Goal: Navigation & Orientation: Find specific page/section

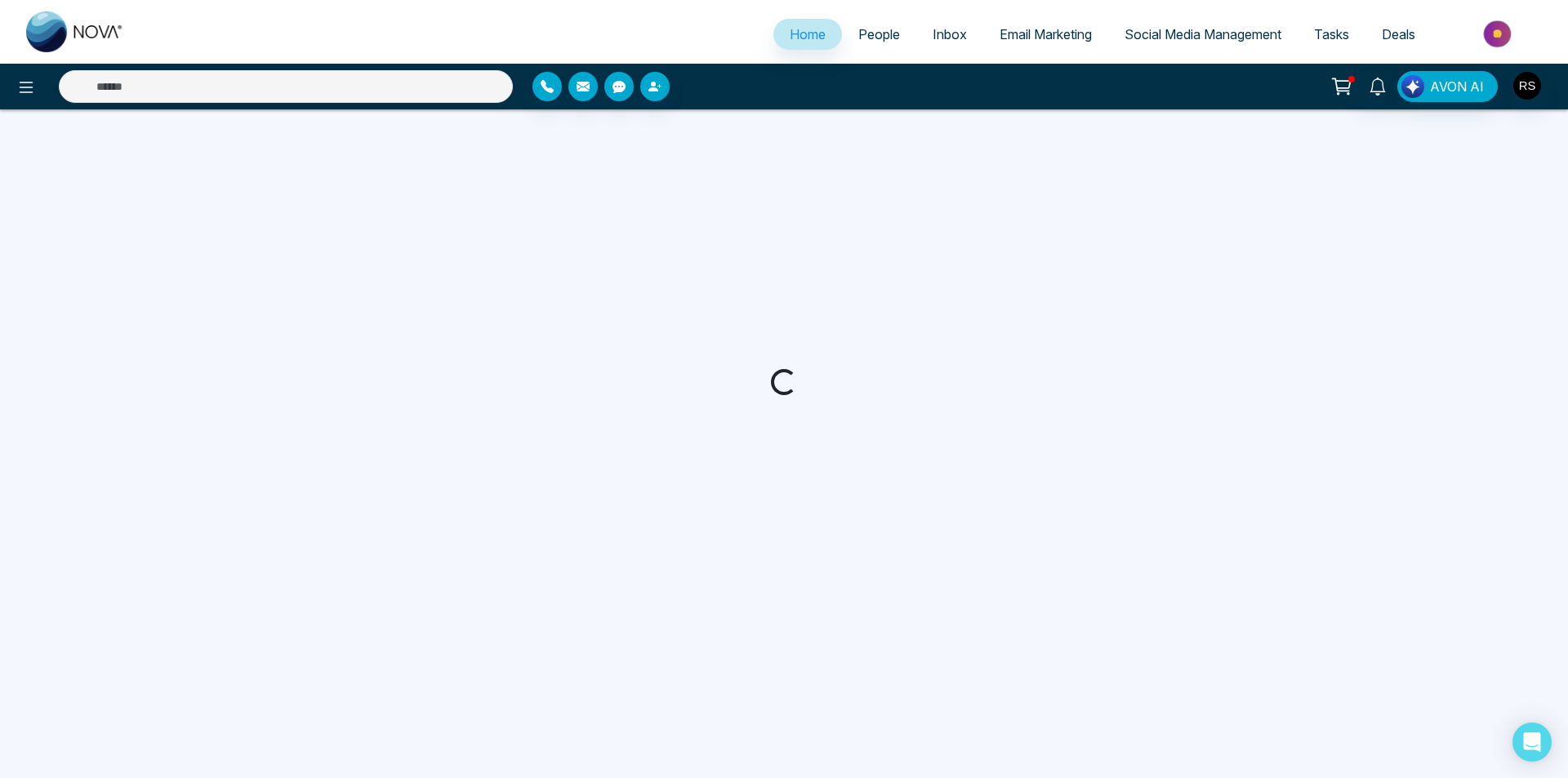
select select "*"
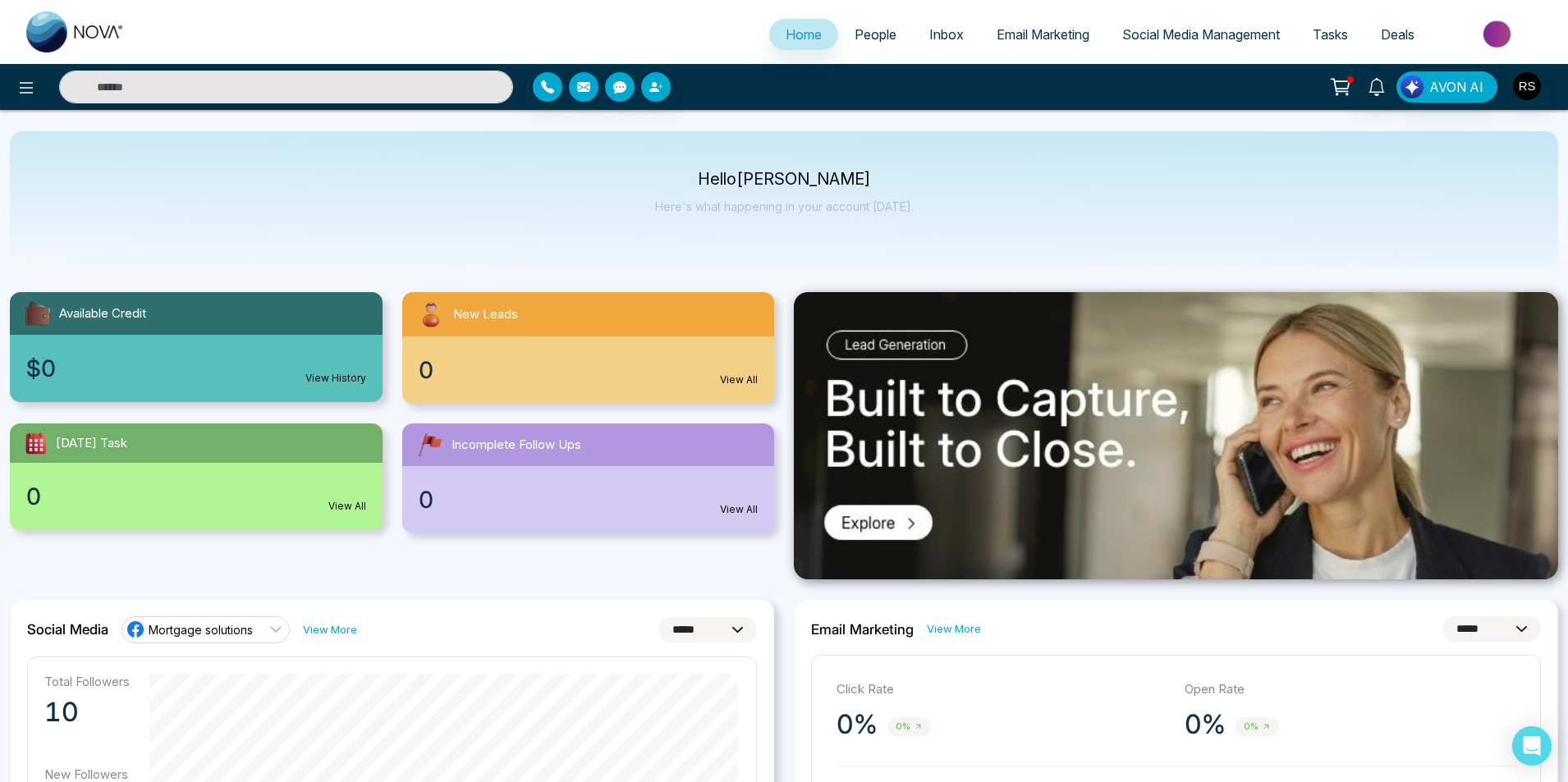
click at [1153, 30] on span "Social Media Management" at bounding box center [1201, 34] width 157 height 17
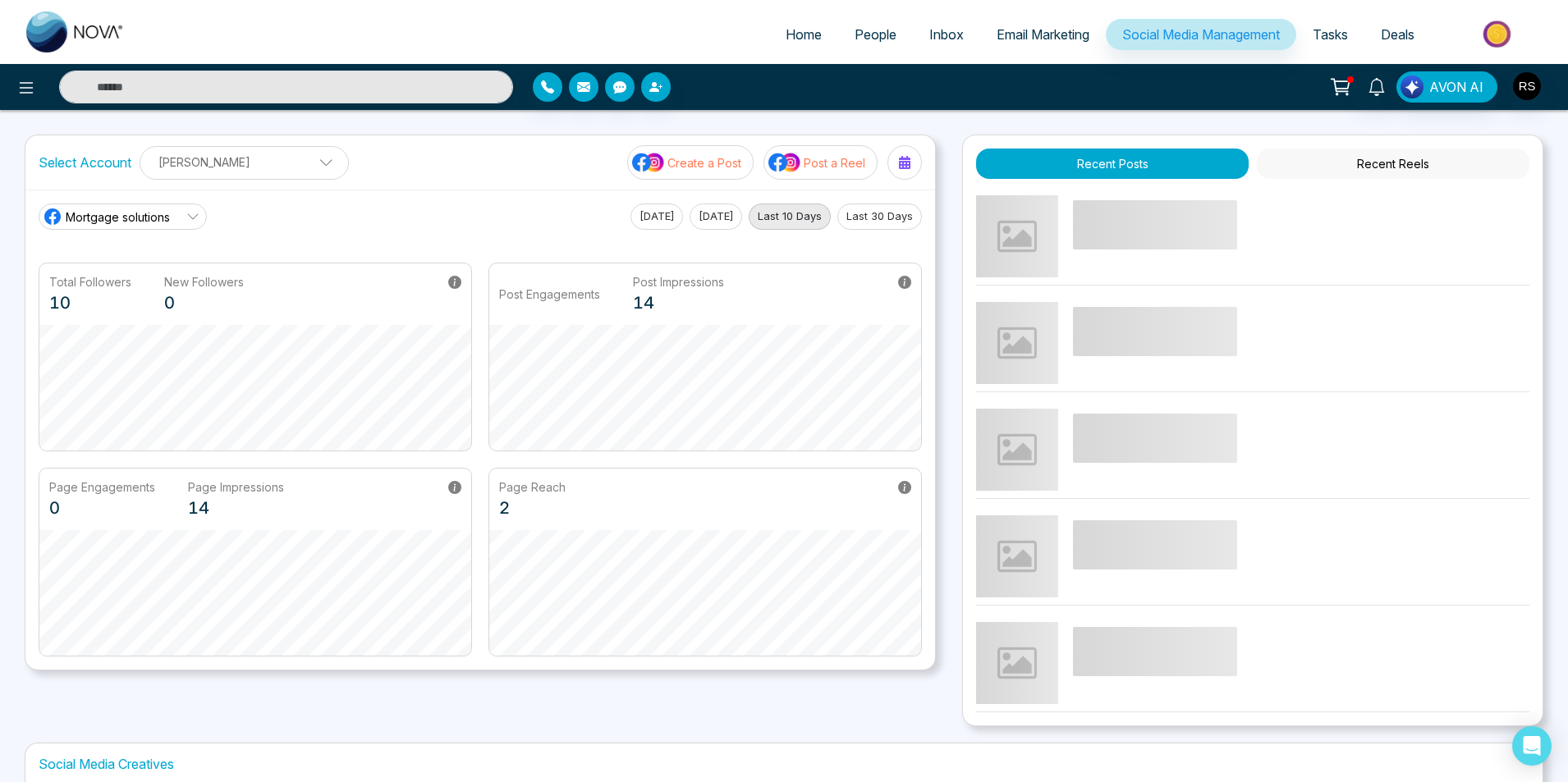
click at [711, 163] on p "Create a Post" at bounding box center [704, 163] width 74 height 18
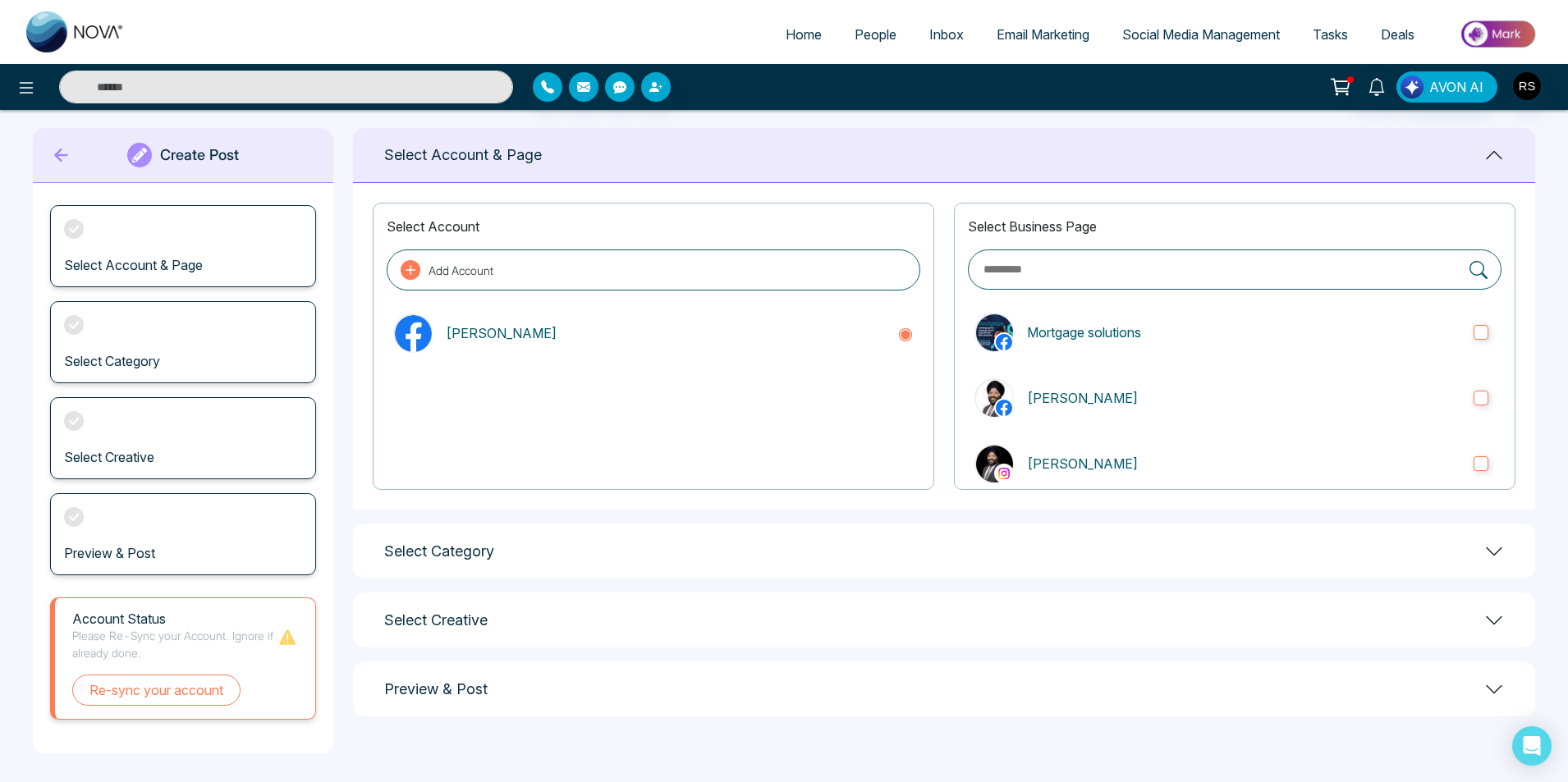
scroll to position [19, 0]
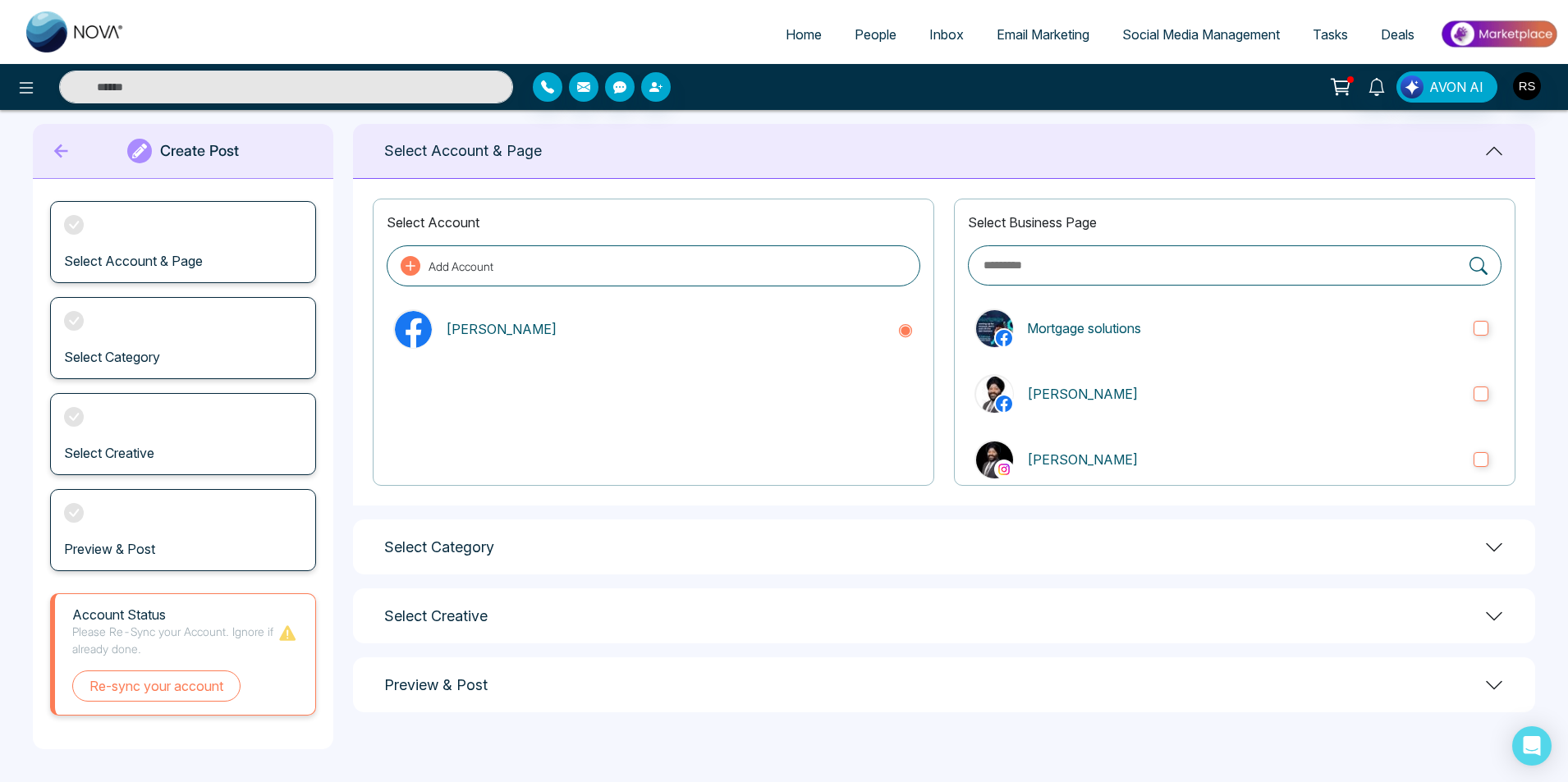
click at [455, 545] on h1 "Select Category" at bounding box center [439, 547] width 110 height 18
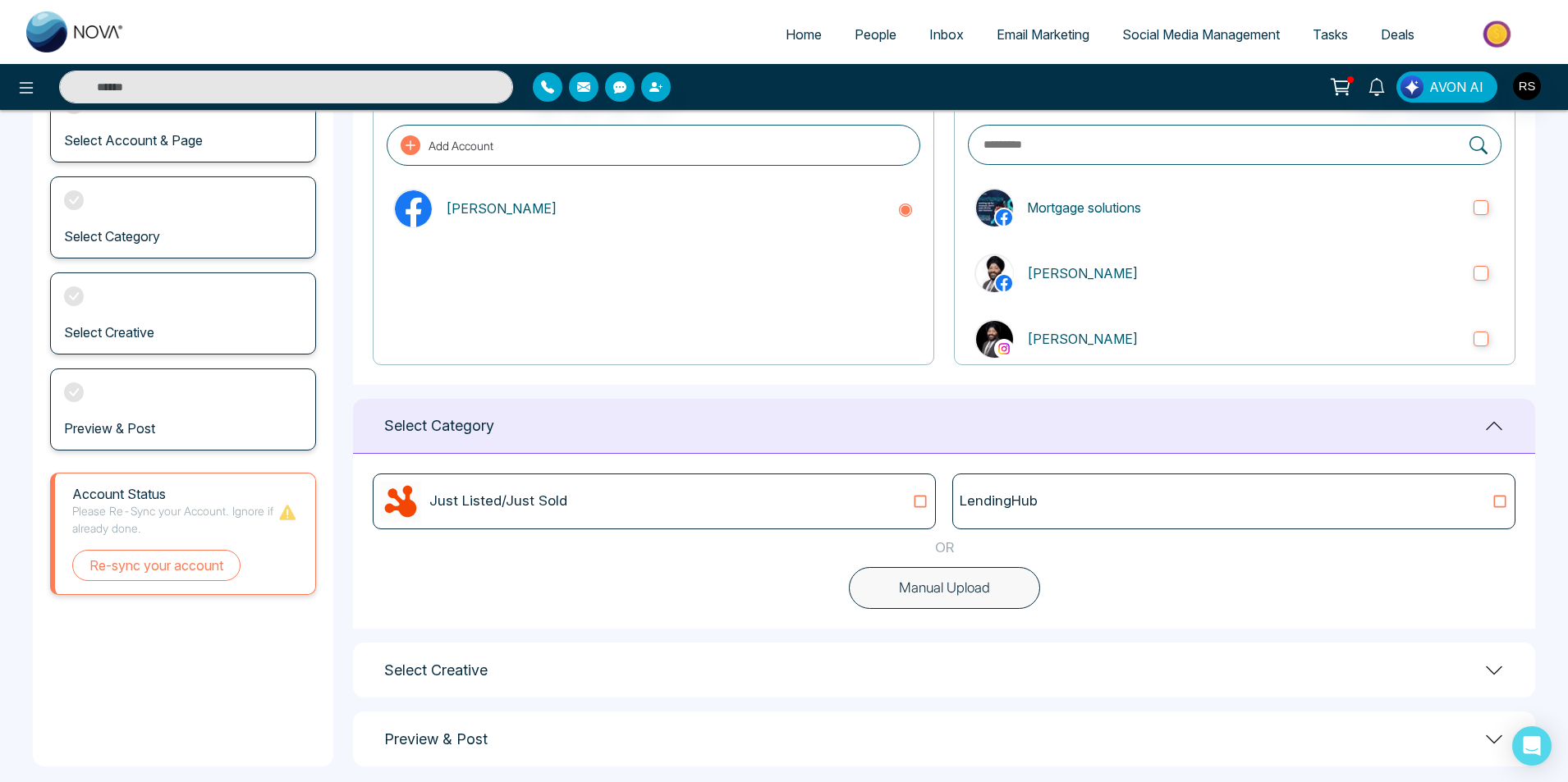
scroll to position [156, 0]
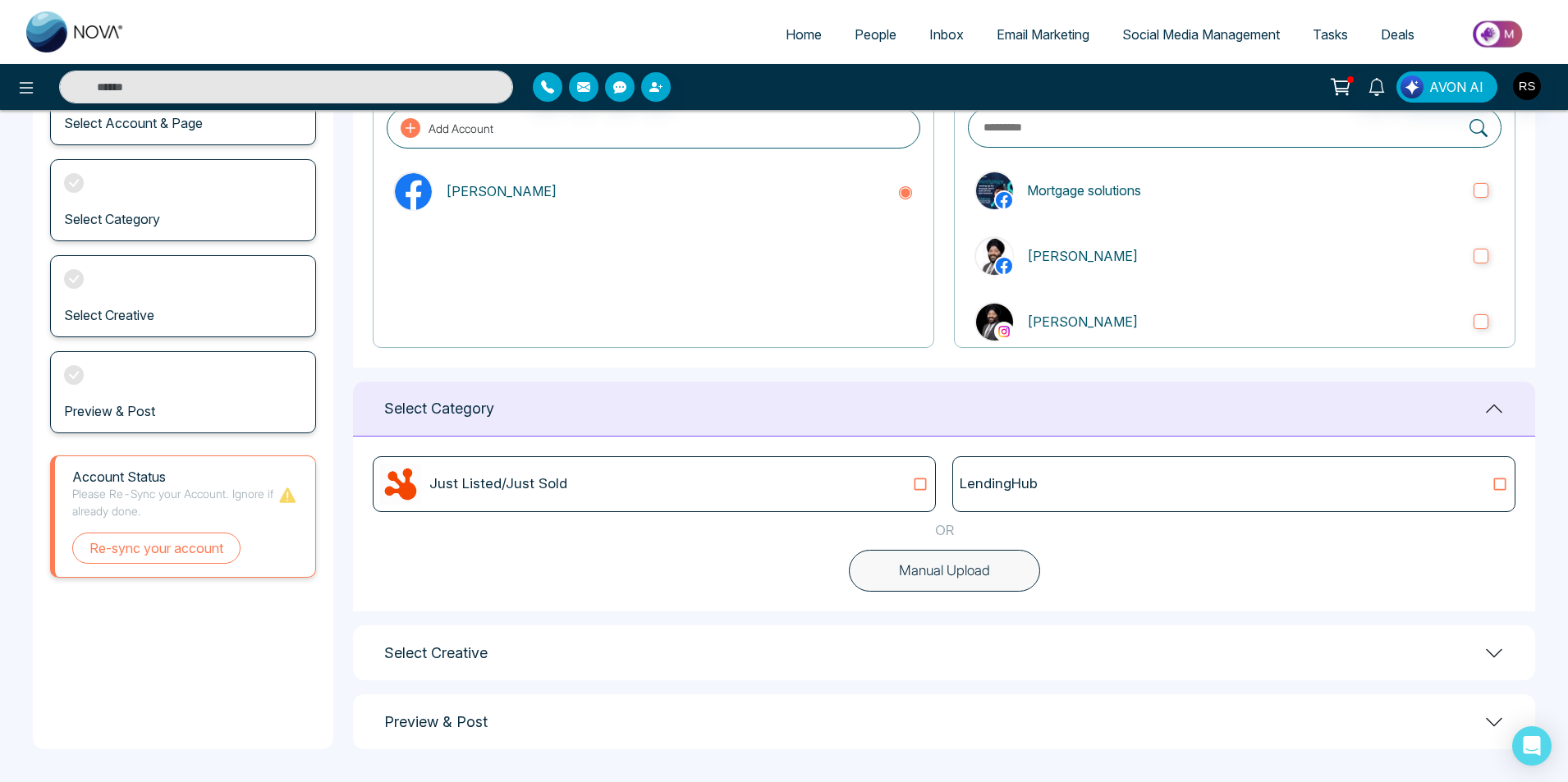
click at [1001, 482] on p "LendingHub" at bounding box center [999, 484] width 78 height 21
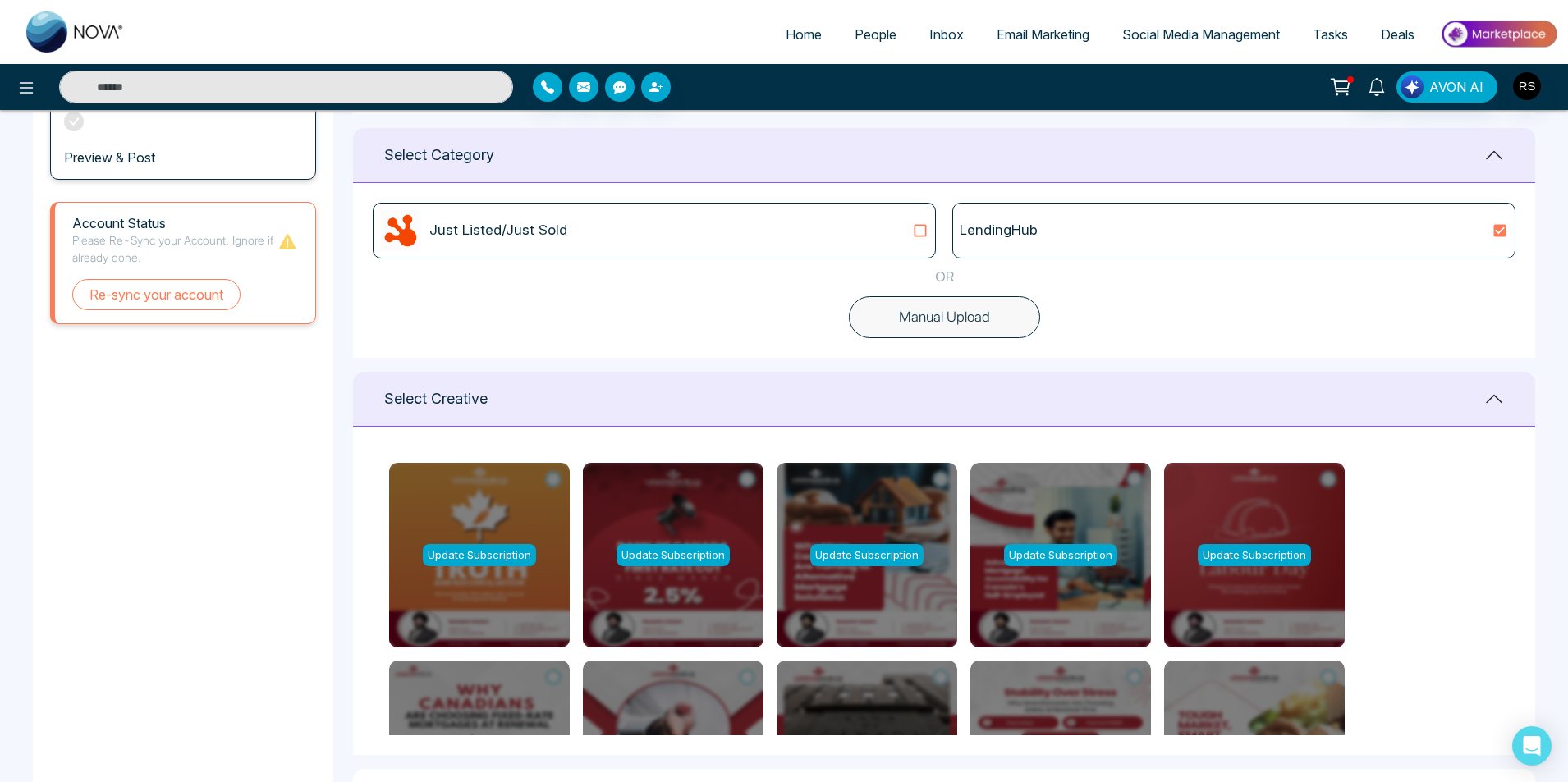
scroll to position [403, 0]
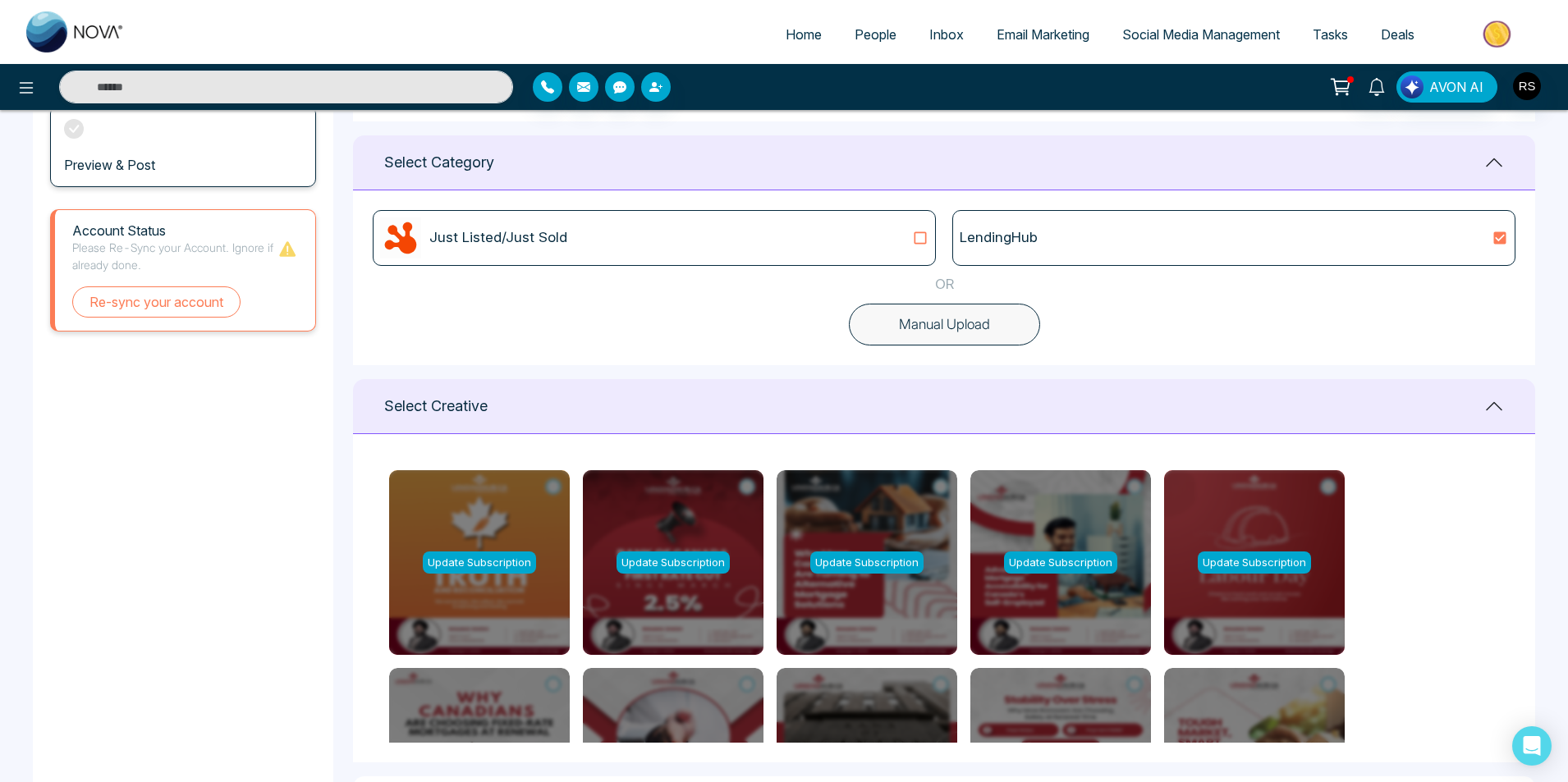
click at [831, 247] on div "Just Listed/Just Sold" at bounding box center [654, 238] width 549 height 41
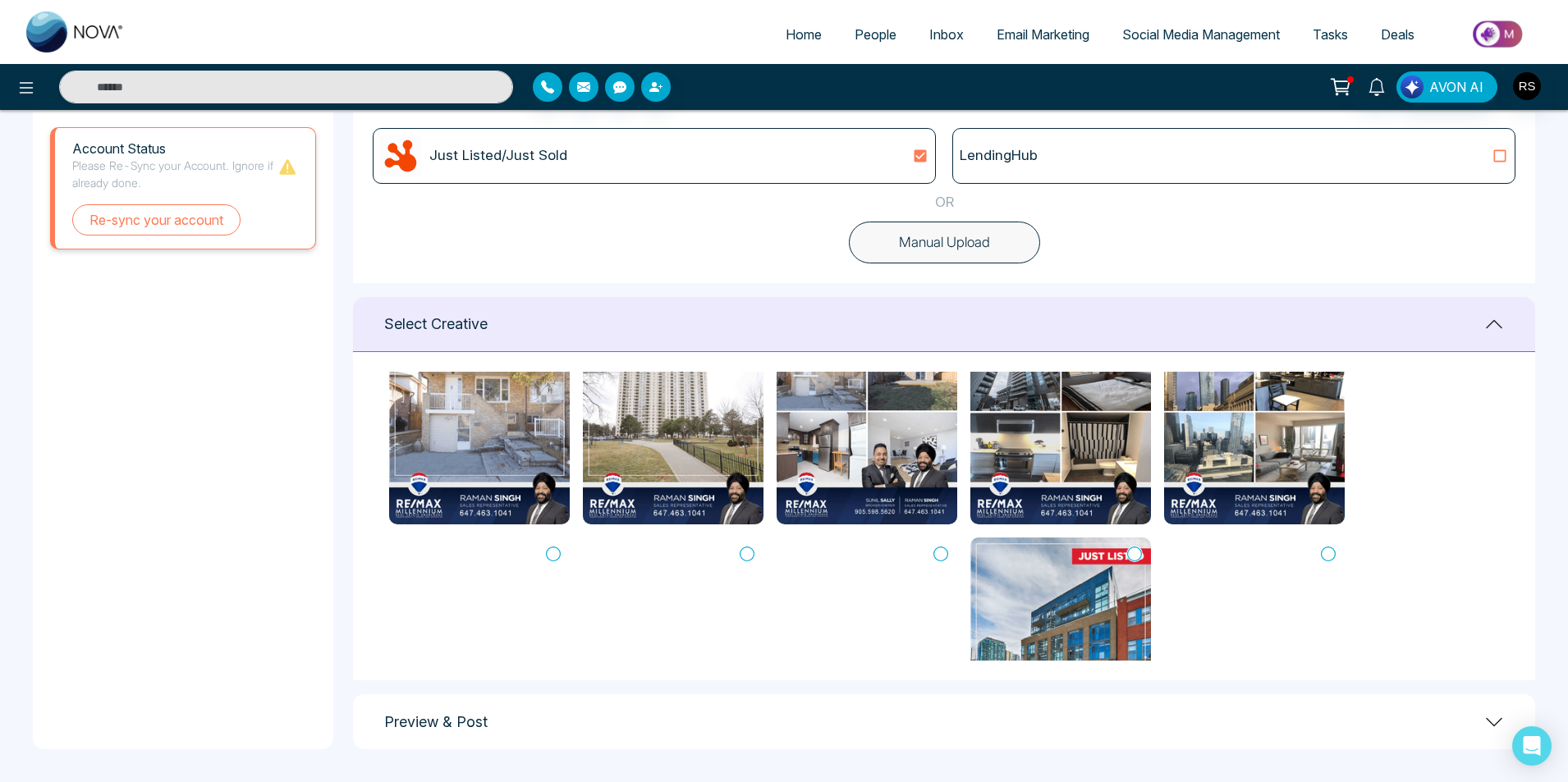
scroll to position [164, 0]
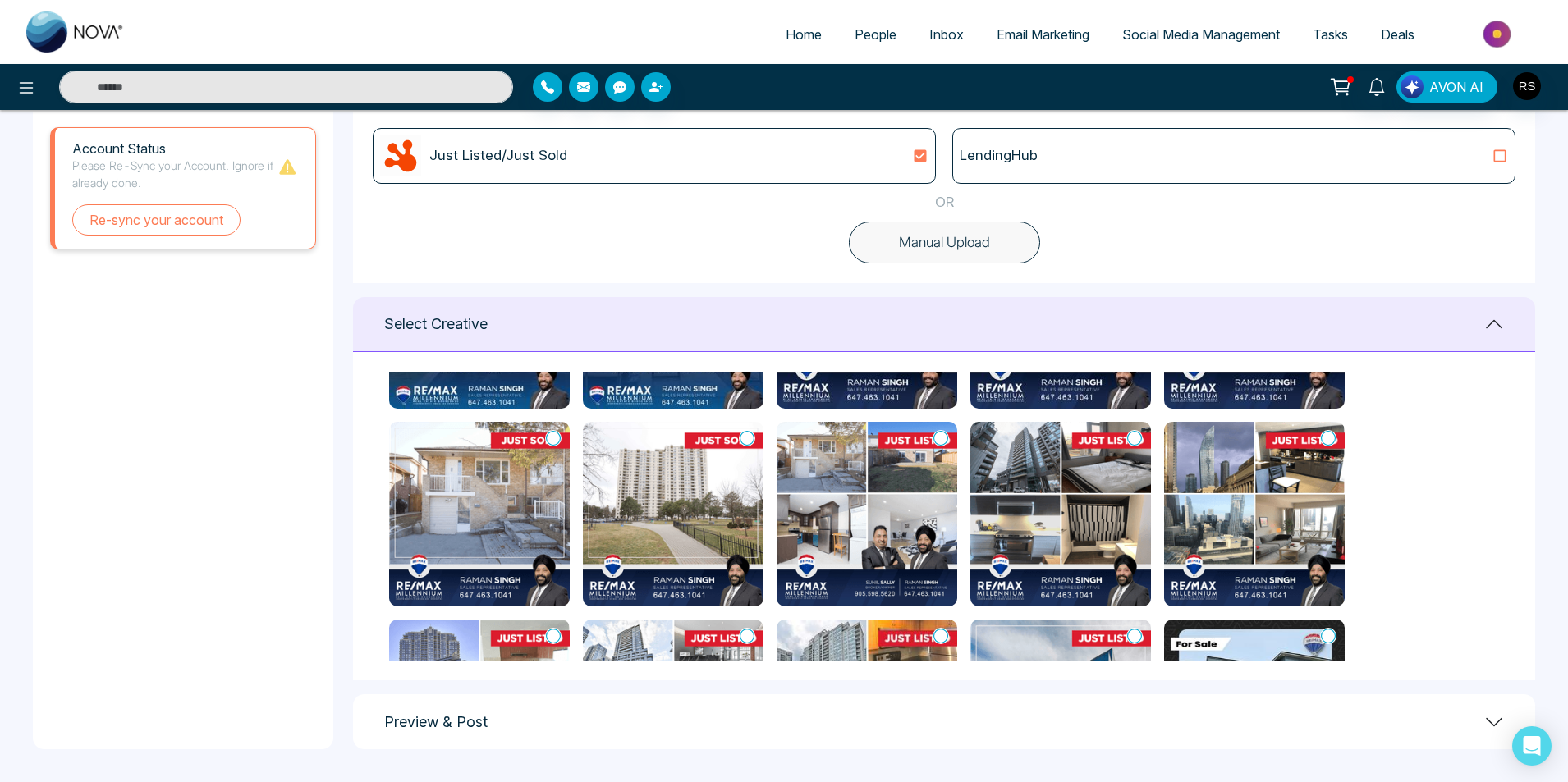
click at [1030, 34] on span "Email Marketing" at bounding box center [1043, 34] width 93 height 17
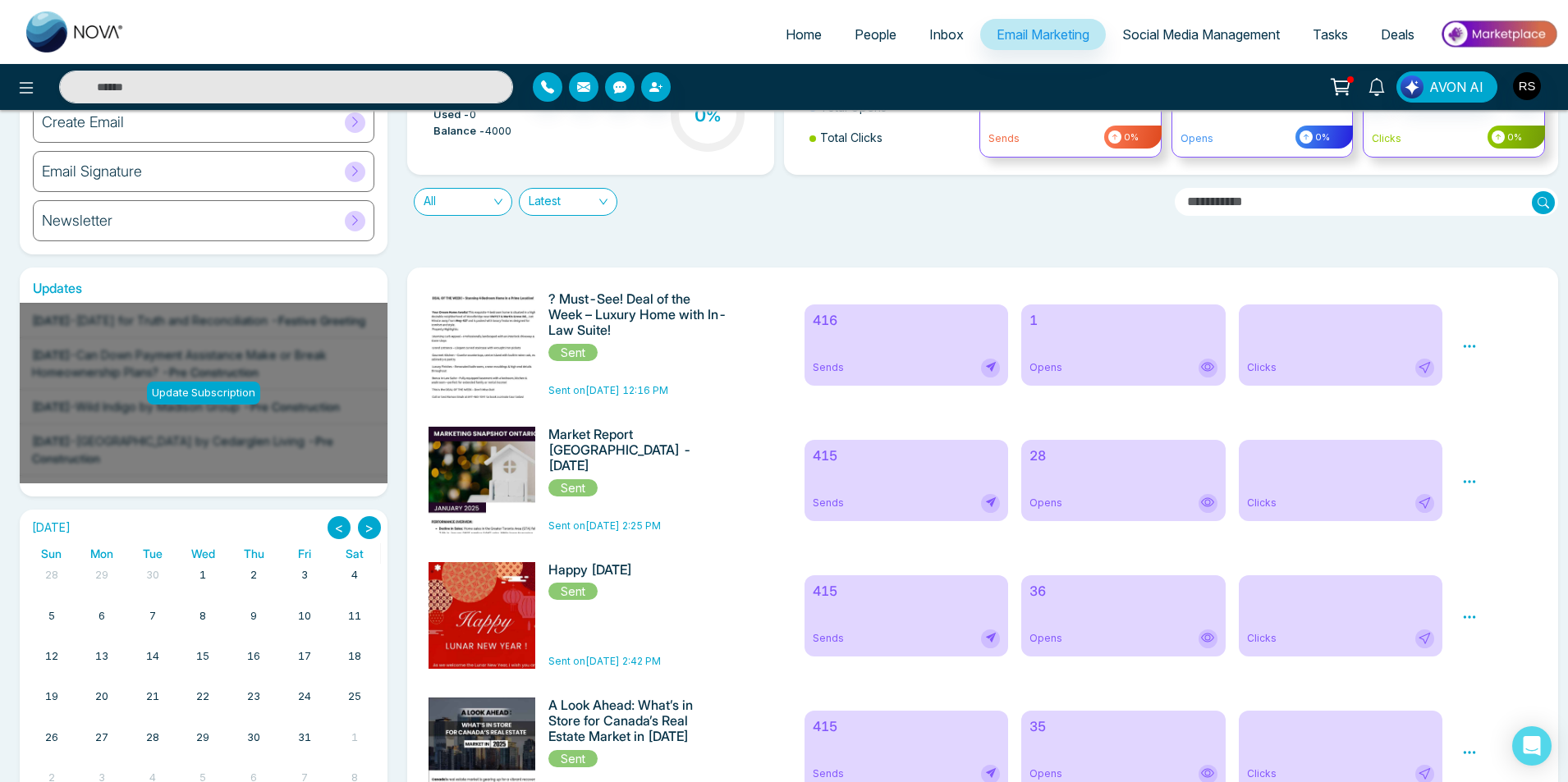
scroll to position [164, 0]
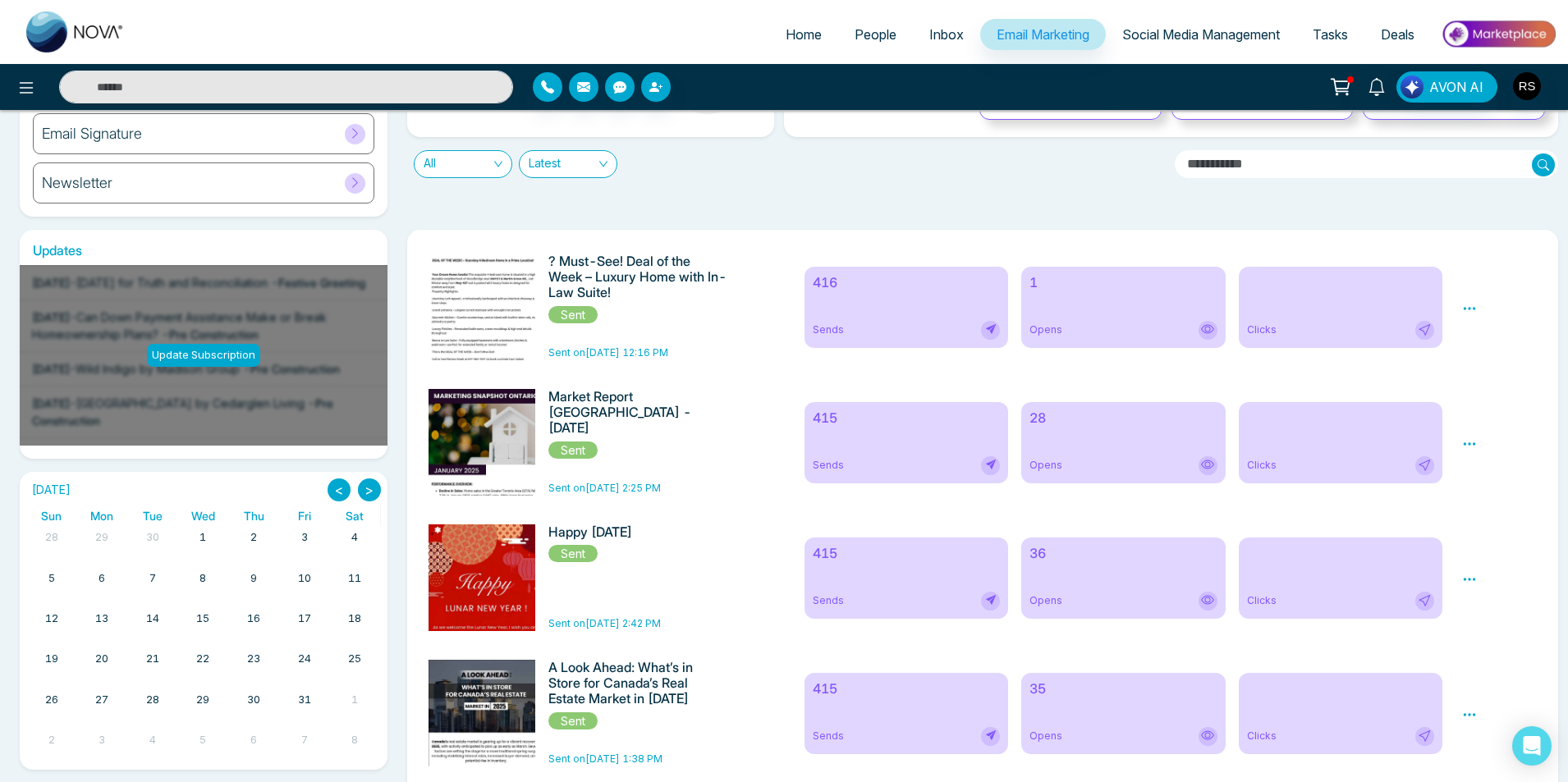
click at [217, 353] on div "Update Subscription" at bounding box center [203, 355] width 113 height 23
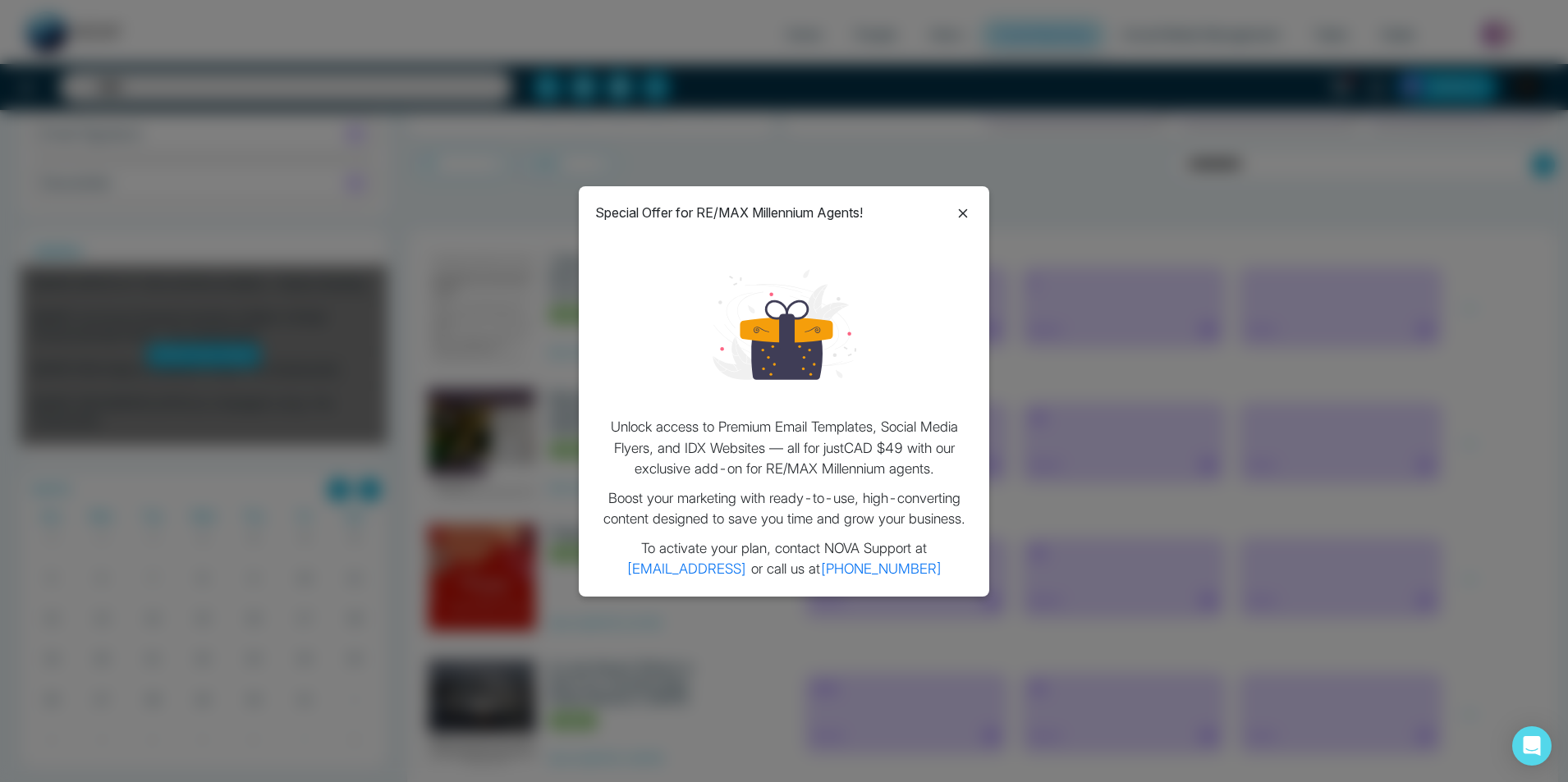
scroll to position [247, 0]
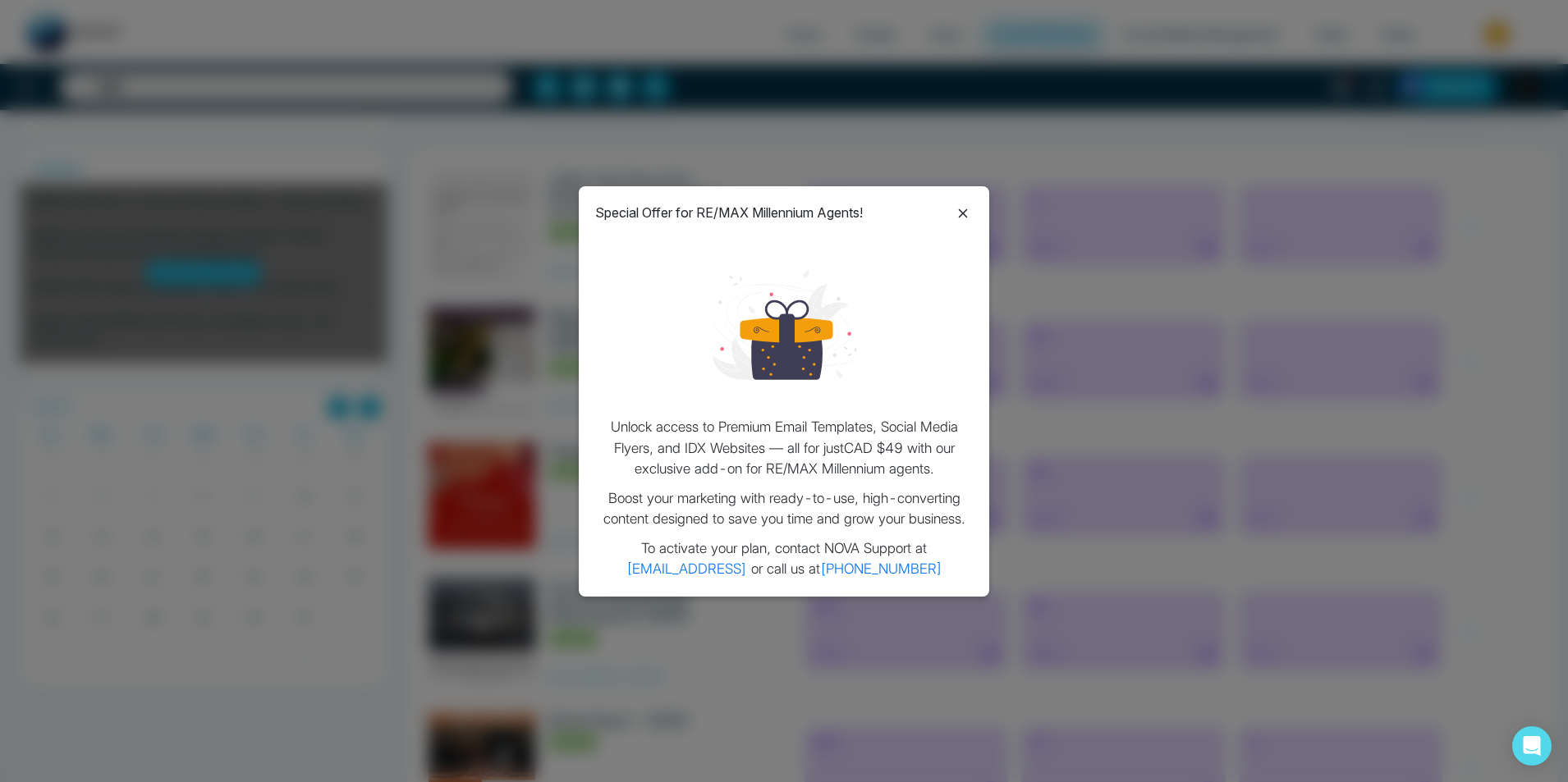
click at [962, 210] on icon at bounding box center [963, 213] width 19 height 19
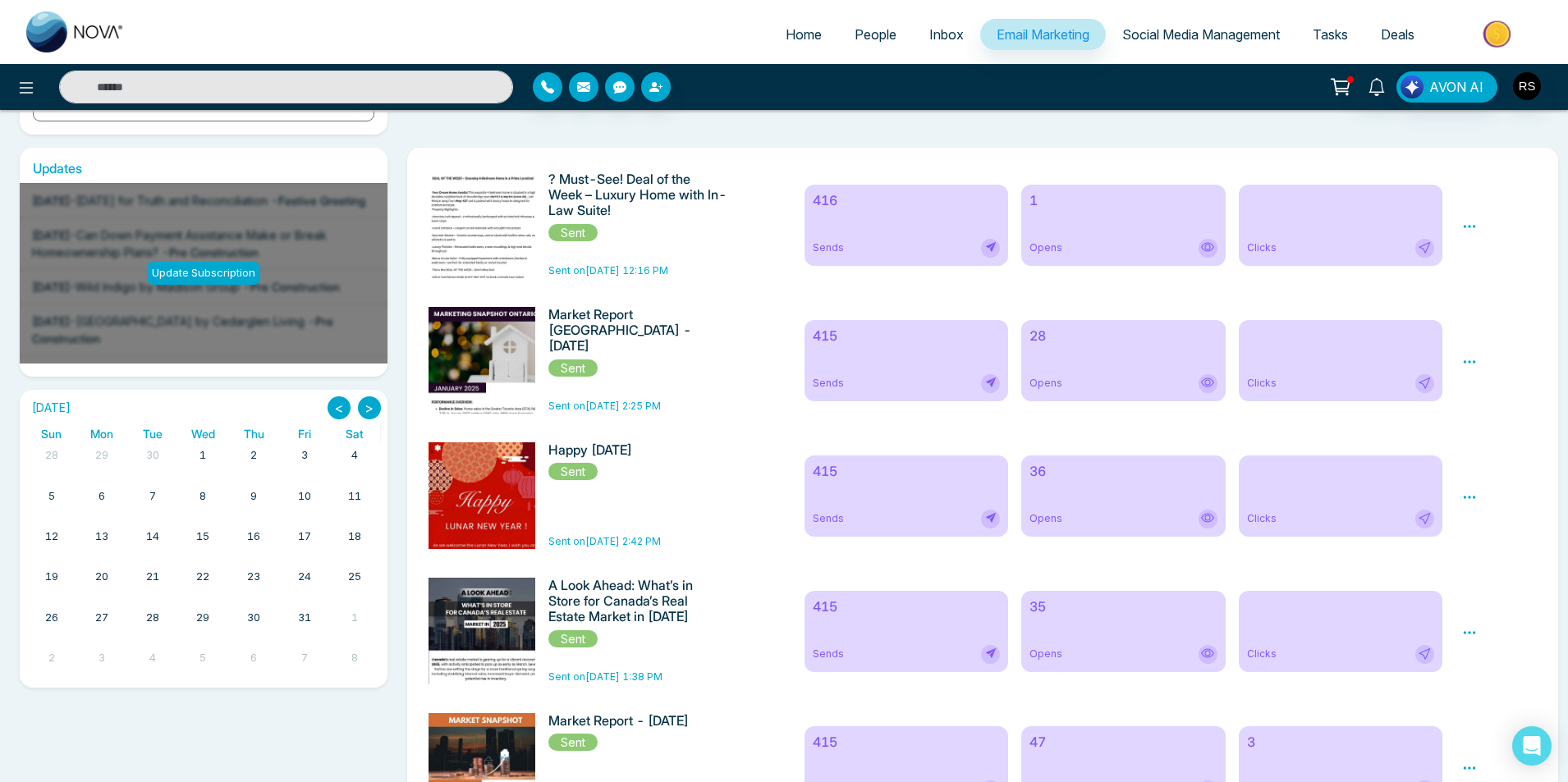
click at [1341, 80] on icon at bounding box center [1341, 87] width 23 height 23
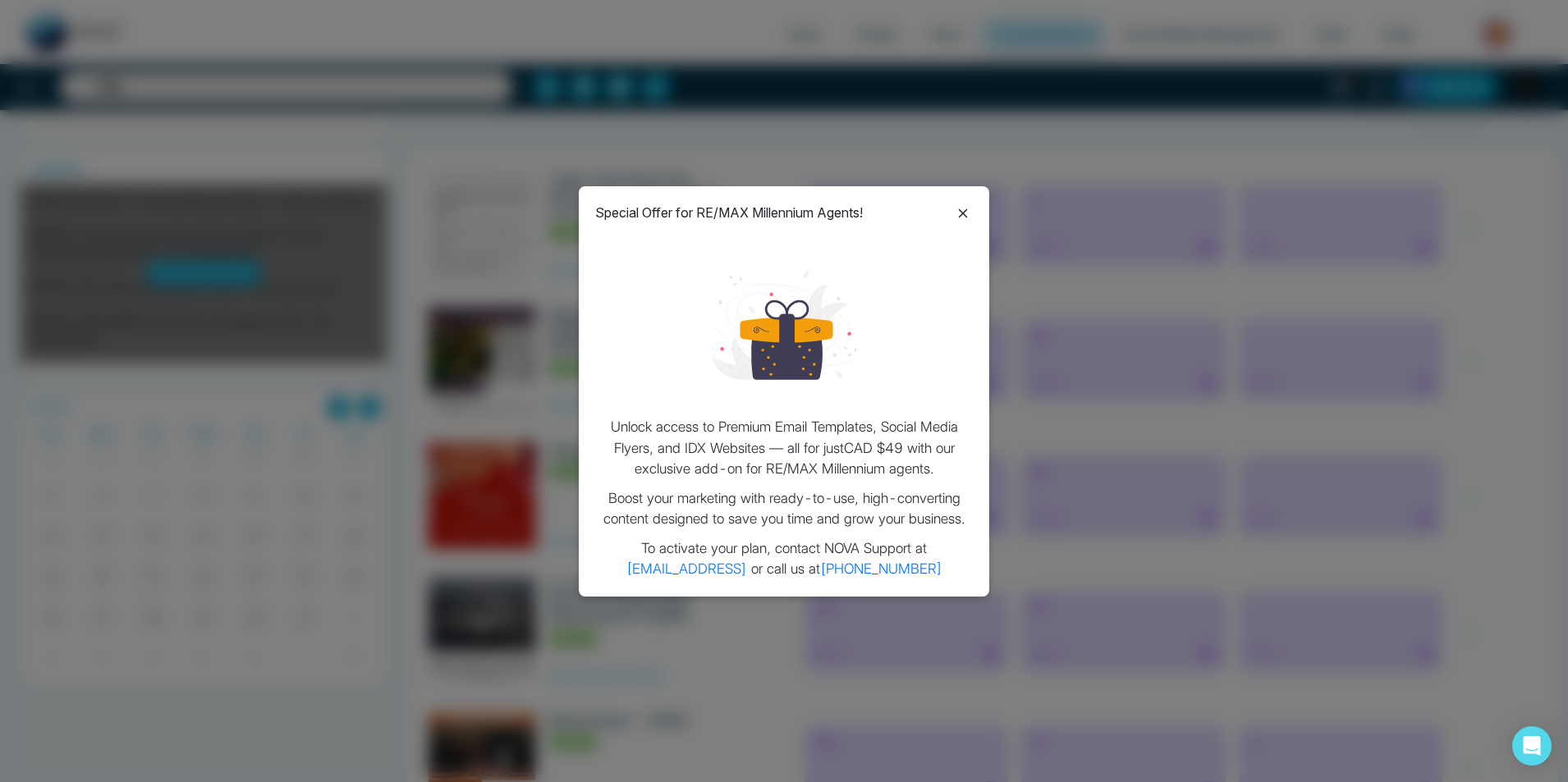
click at [964, 207] on icon at bounding box center [963, 213] width 19 height 19
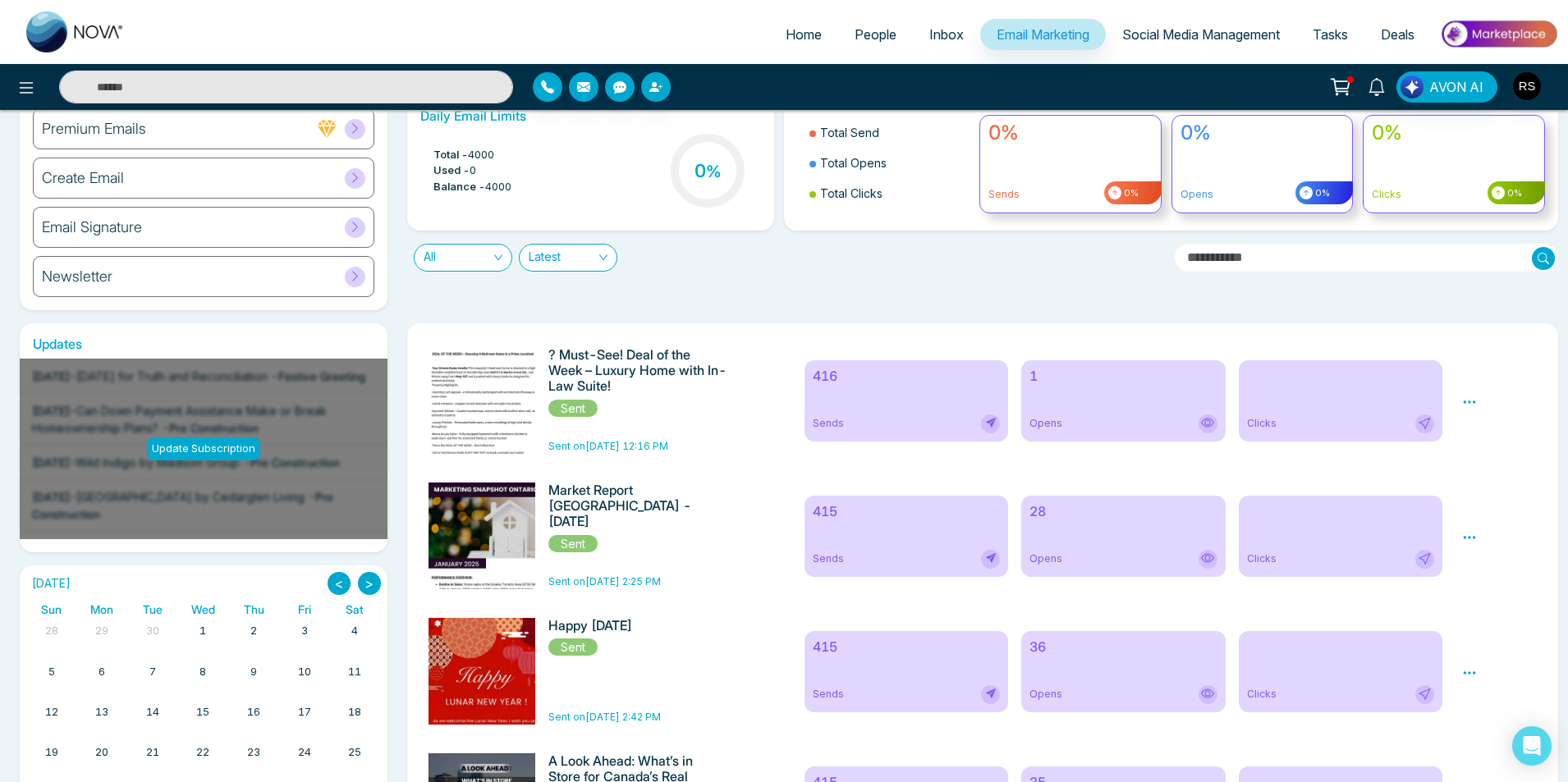
scroll to position [0, 0]
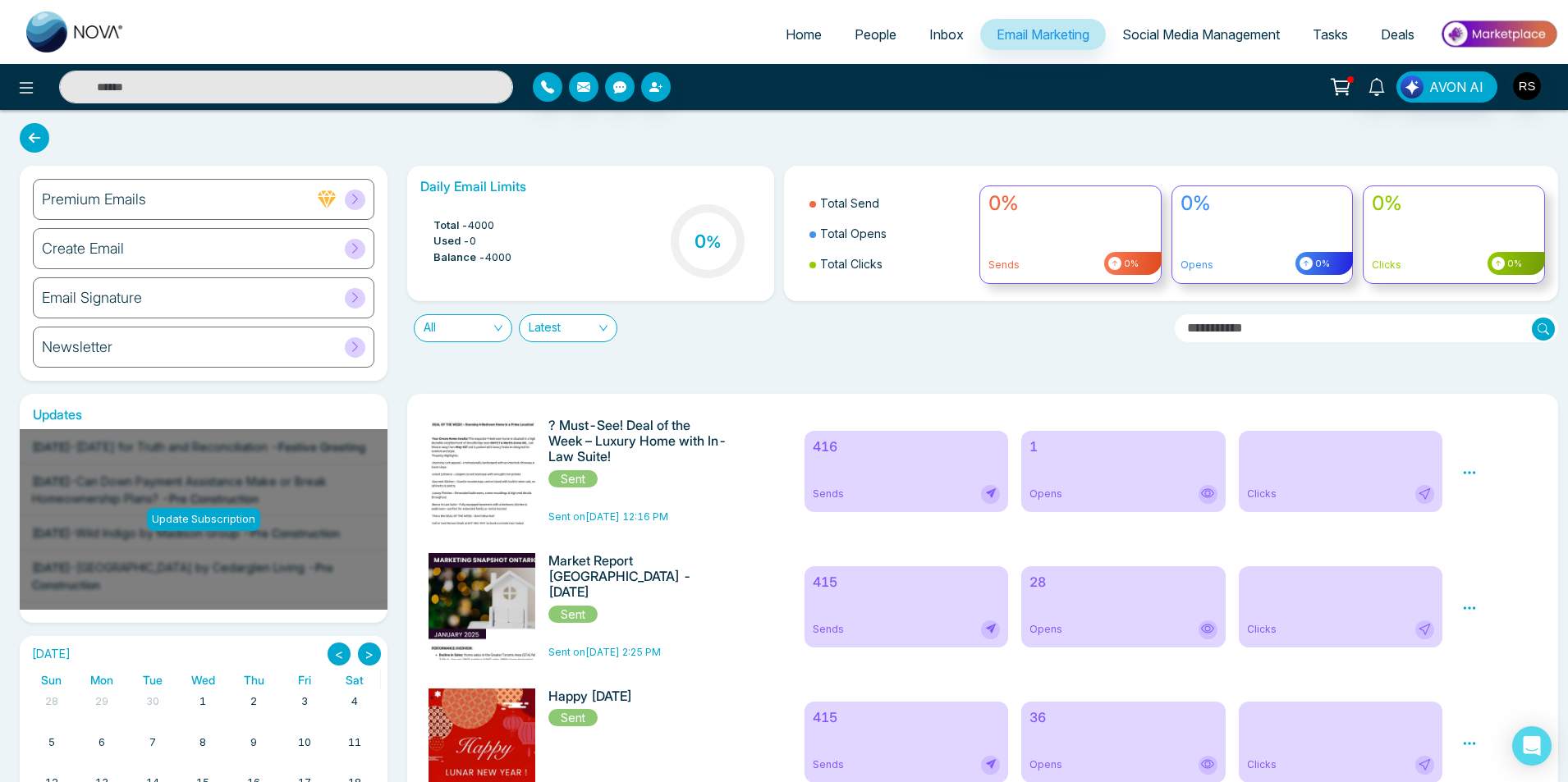
click at [252, 249] on div "Create Email" at bounding box center [203, 248] width 341 height 41
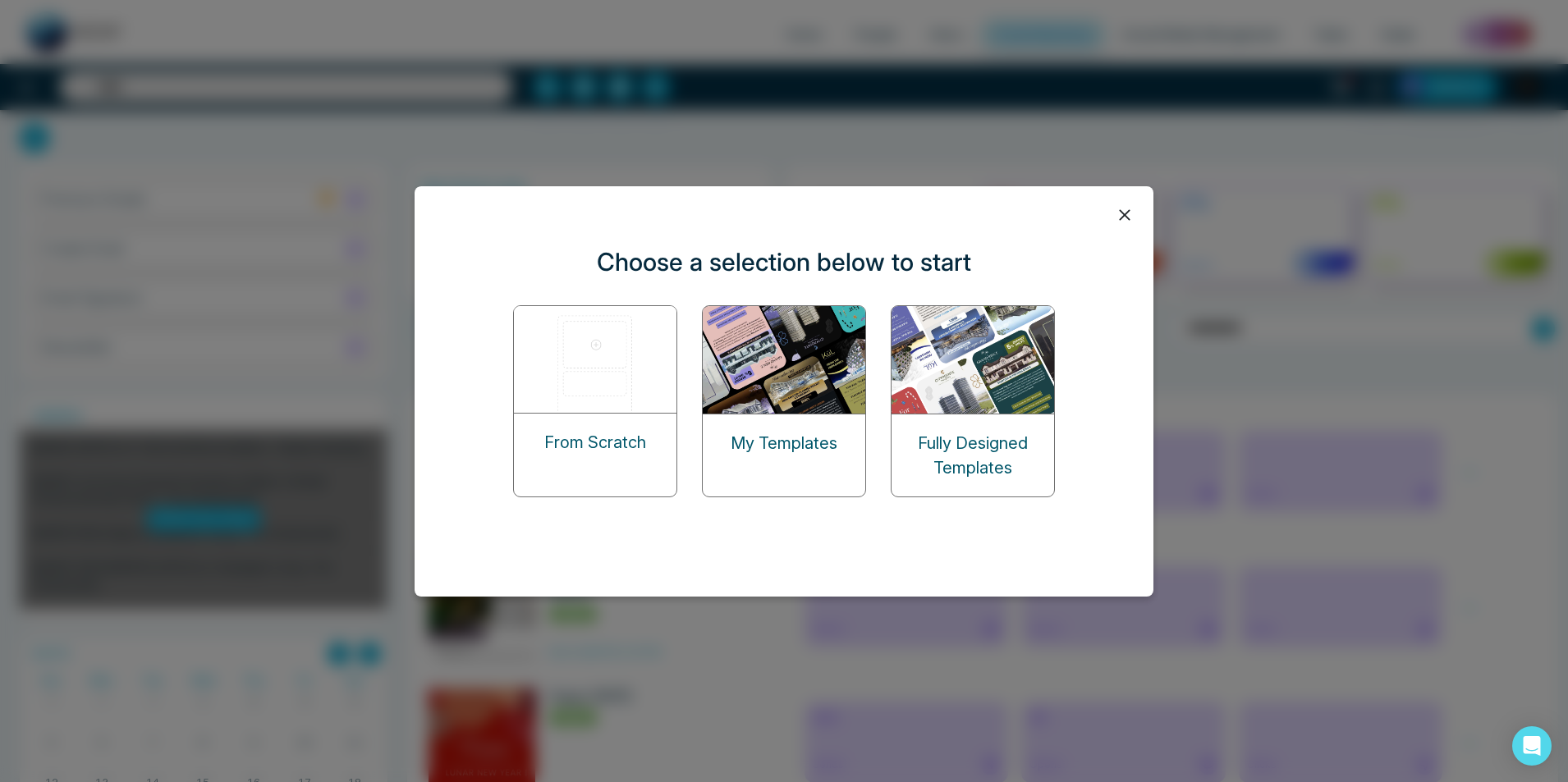
click at [974, 444] on p "Fully Designed Templates" at bounding box center [973, 456] width 163 height 49
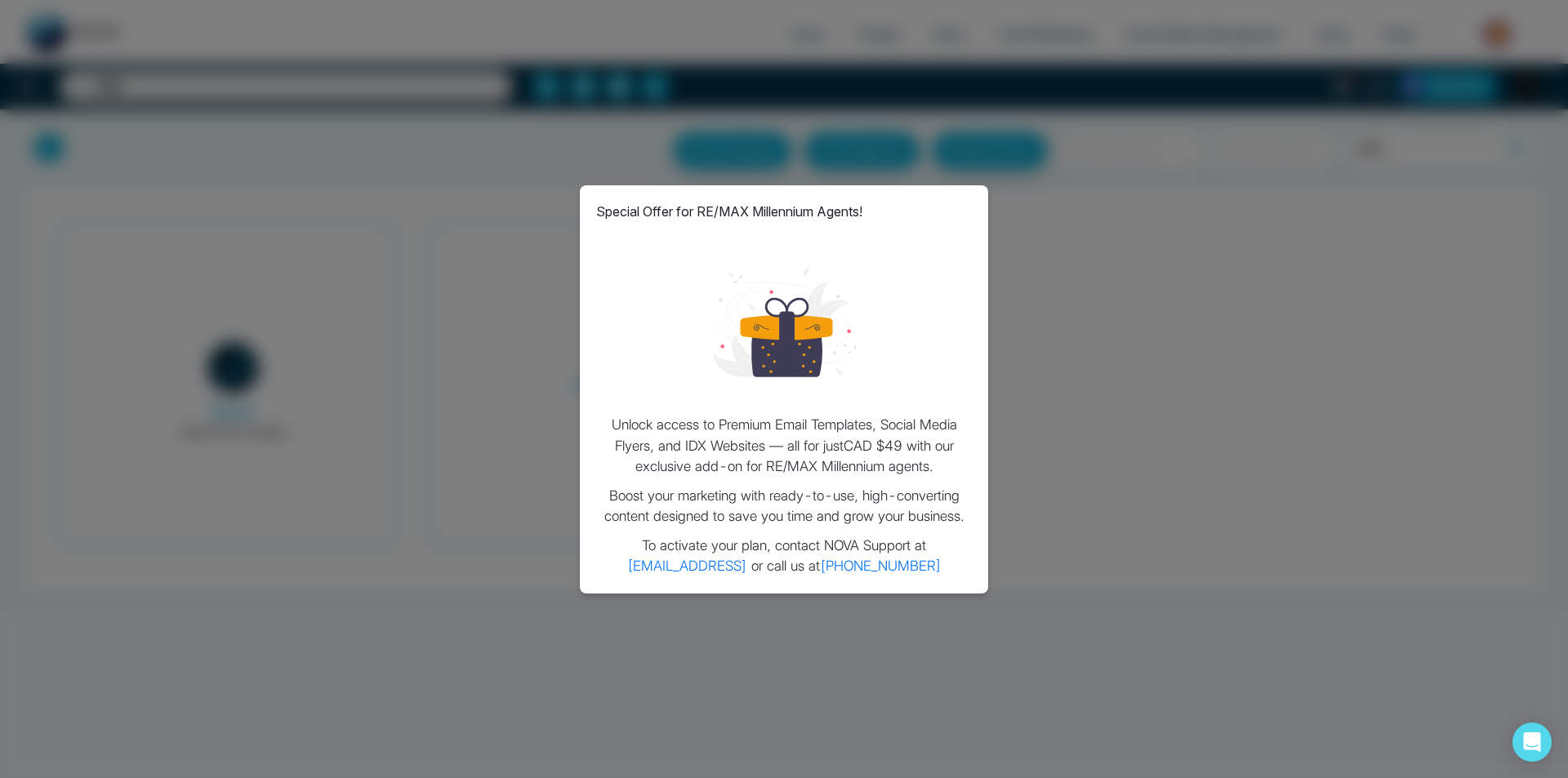
click at [490, 193] on div "Special Offer for RE/MAX Millennium Agents! Unlock access to Premium Email Temp…" at bounding box center [784, 389] width 1568 height 778
click at [501, 172] on div "Special Offer for RE/MAX Millennium Agents! Unlock access to Premium Email Temp…" at bounding box center [784, 389] width 1568 height 778
click at [1436, 215] on div "Special Offer for RE/MAX Millennium Agents! Unlock access to Premium Email Temp…" at bounding box center [784, 389] width 1568 height 778
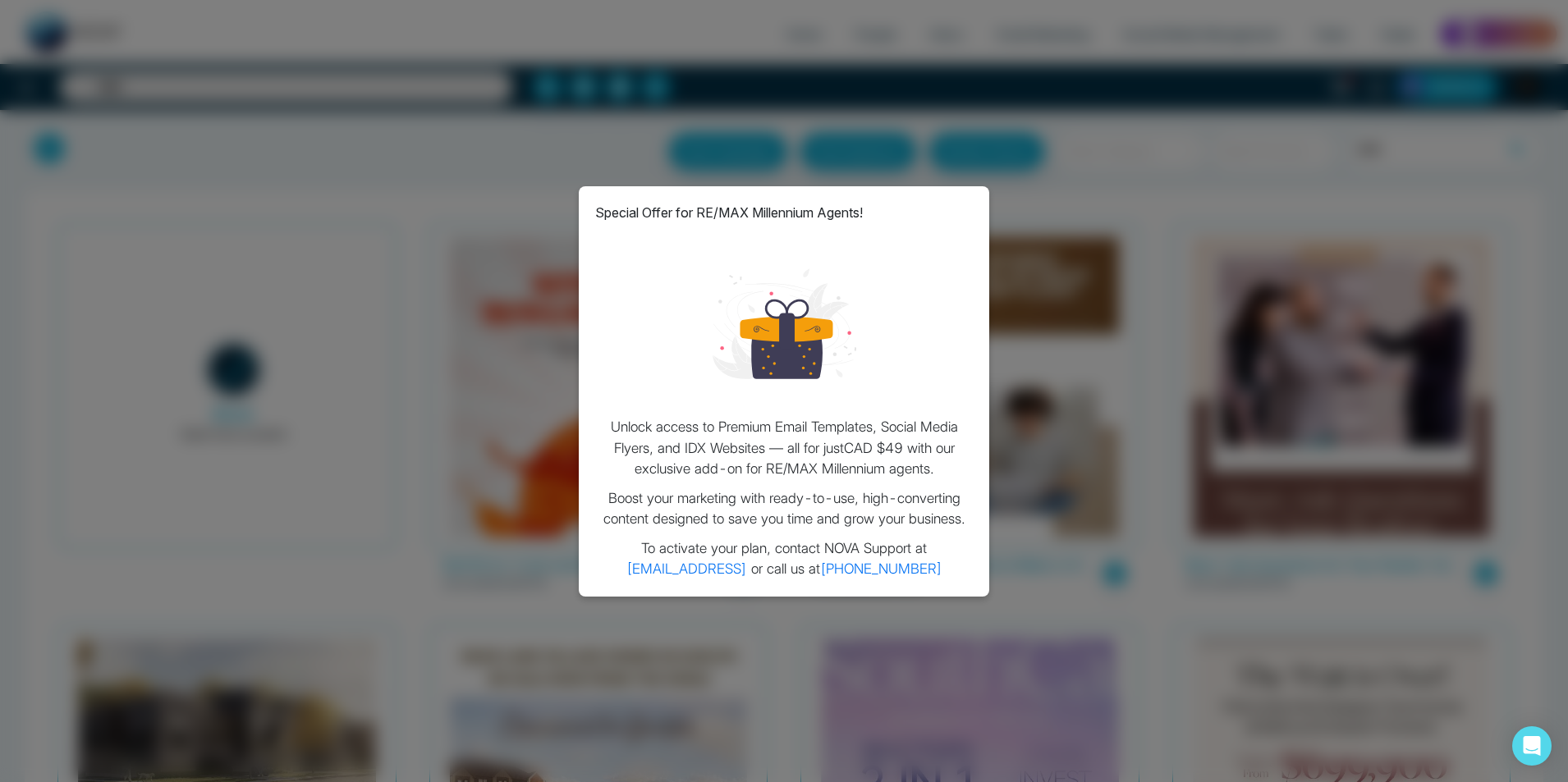
click at [248, 156] on div "Special Offer for RE/MAX Millennium Agents! Unlock access to Premium Email Temp…" at bounding box center [784, 391] width 1568 height 782
click at [276, 186] on div "Special Offer for RE/MAX Millennium Agents! Unlock access to Premium Email Temp…" at bounding box center [784, 391] width 1568 height 782
click at [908, 137] on div "Special Offer for RE/MAX Millennium Agents! Unlock access to Premium Email Temp…" at bounding box center [784, 391] width 1568 height 782
click at [978, 214] on div "Special Offer for RE/MAX Millennium Agents! Unlock access to Premium Email Temp…" at bounding box center [784, 391] width 411 height 411
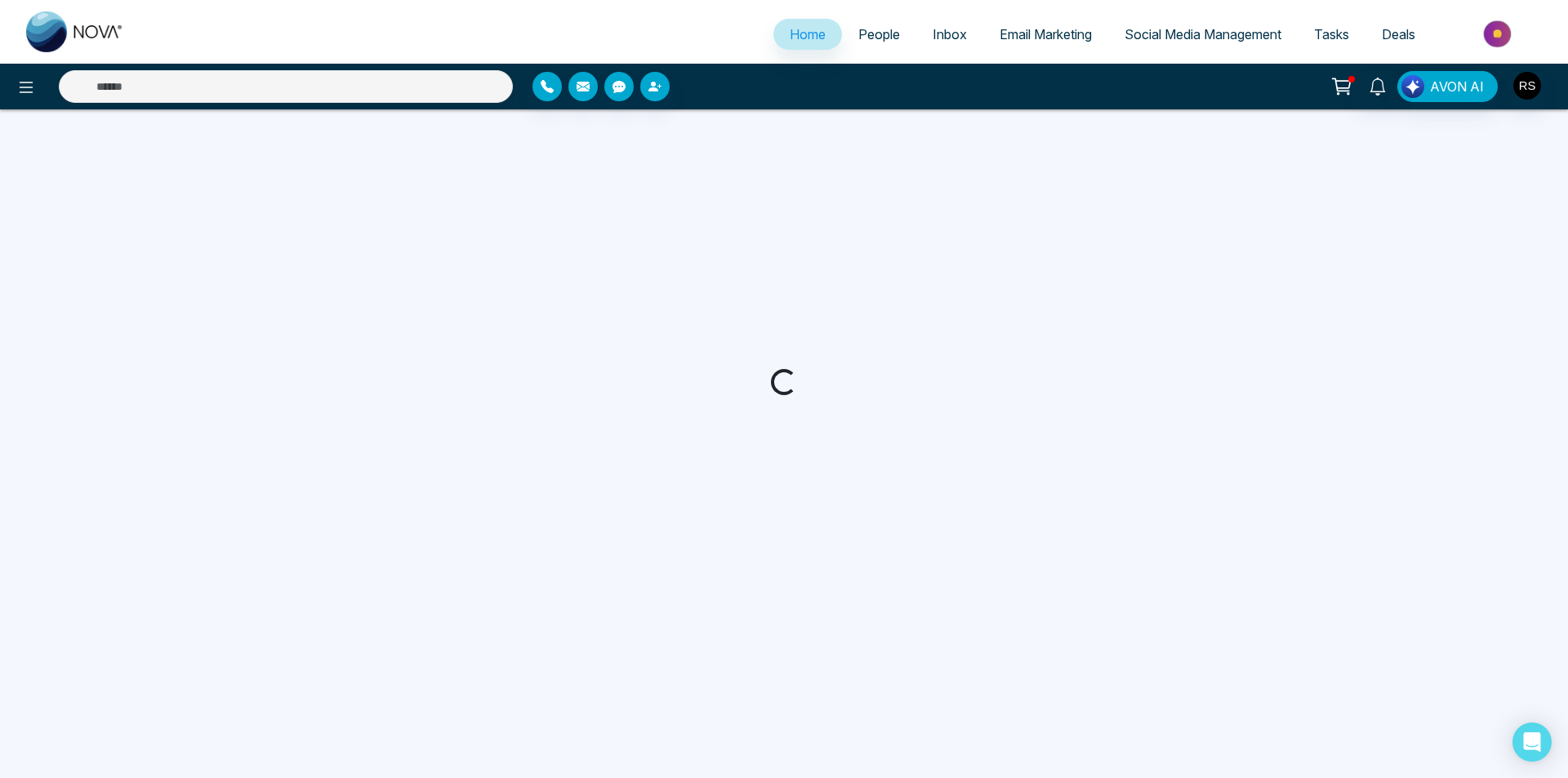
select select "*"
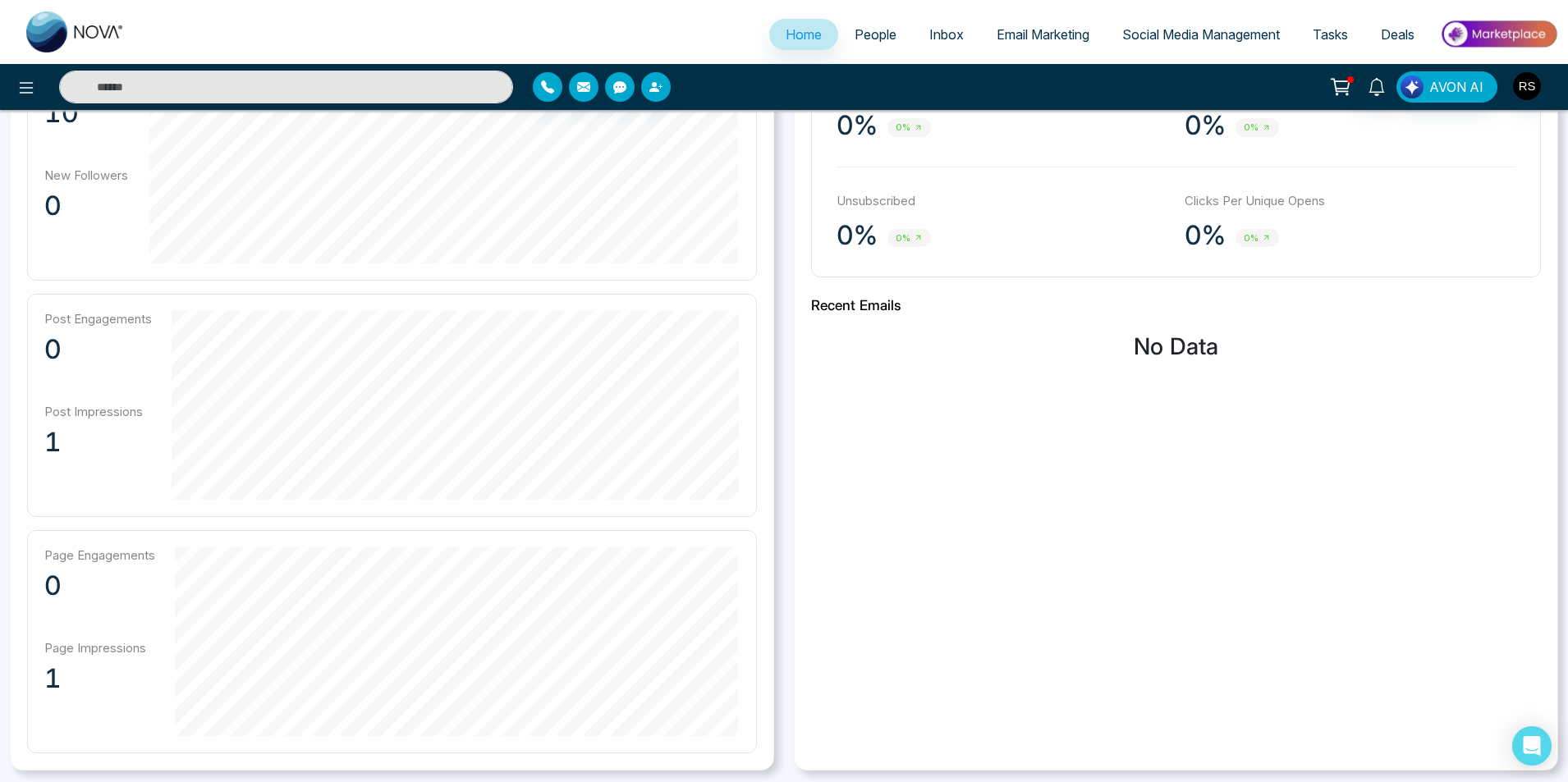
scroll to position [499, 0]
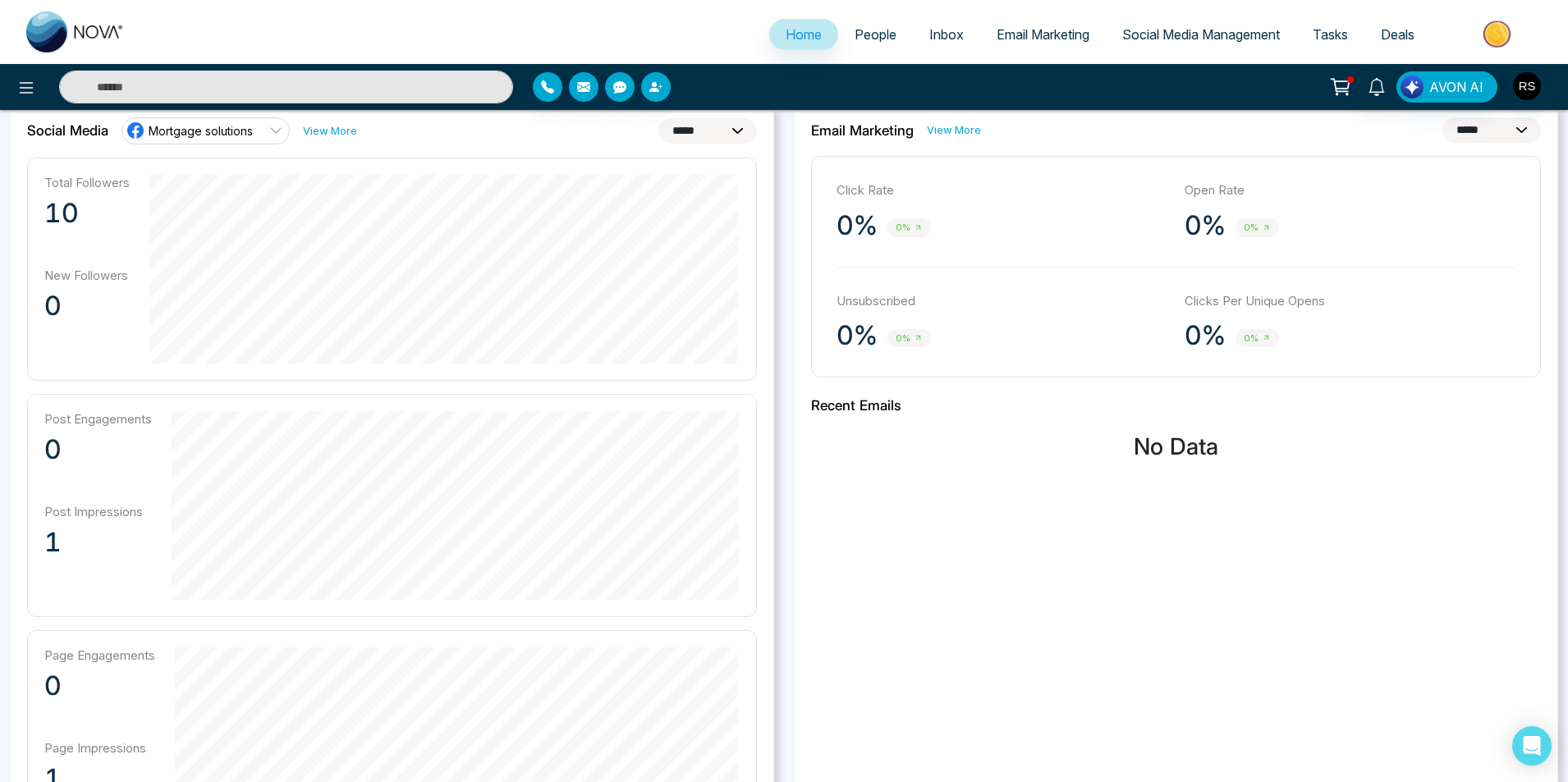
click at [861, 38] on span "People" at bounding box center [875, 34] width 42 height 17
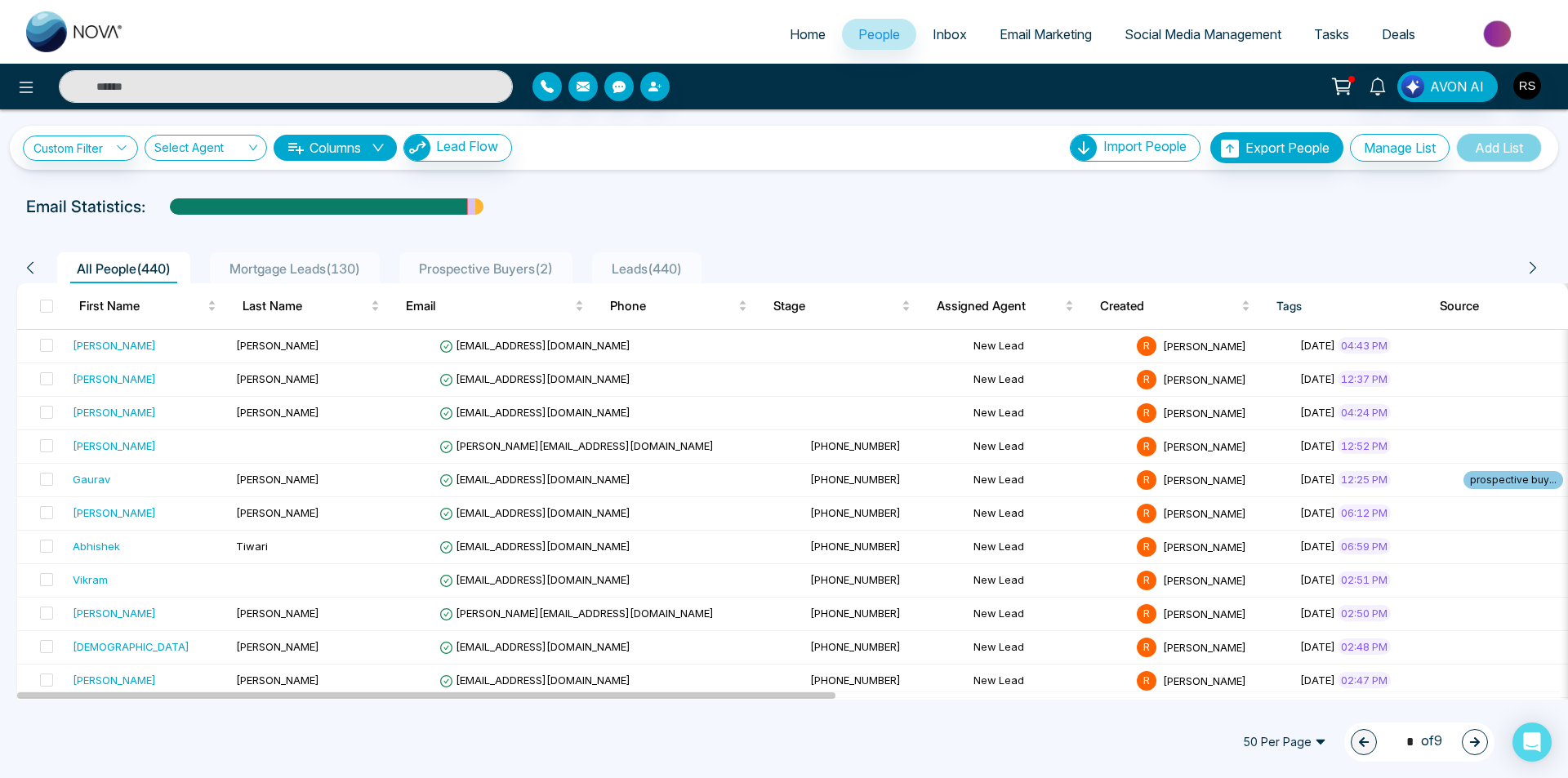
click at [935, 29] on span "Inbox" at bounding box center [949, 34] width 34 height 17
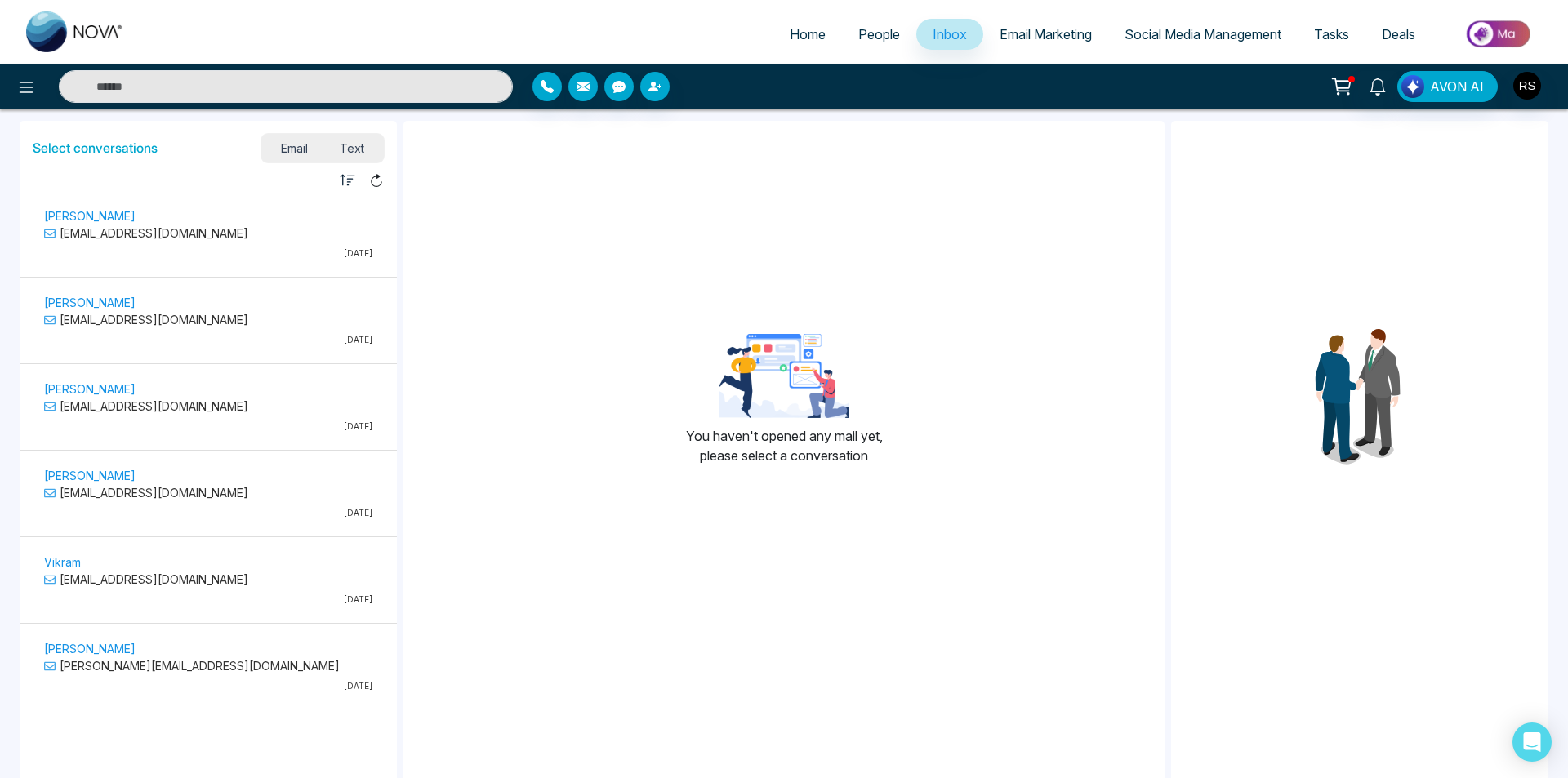
click at [1339, 76] on icon at bounding box center [1341, 86] width 23 height 23
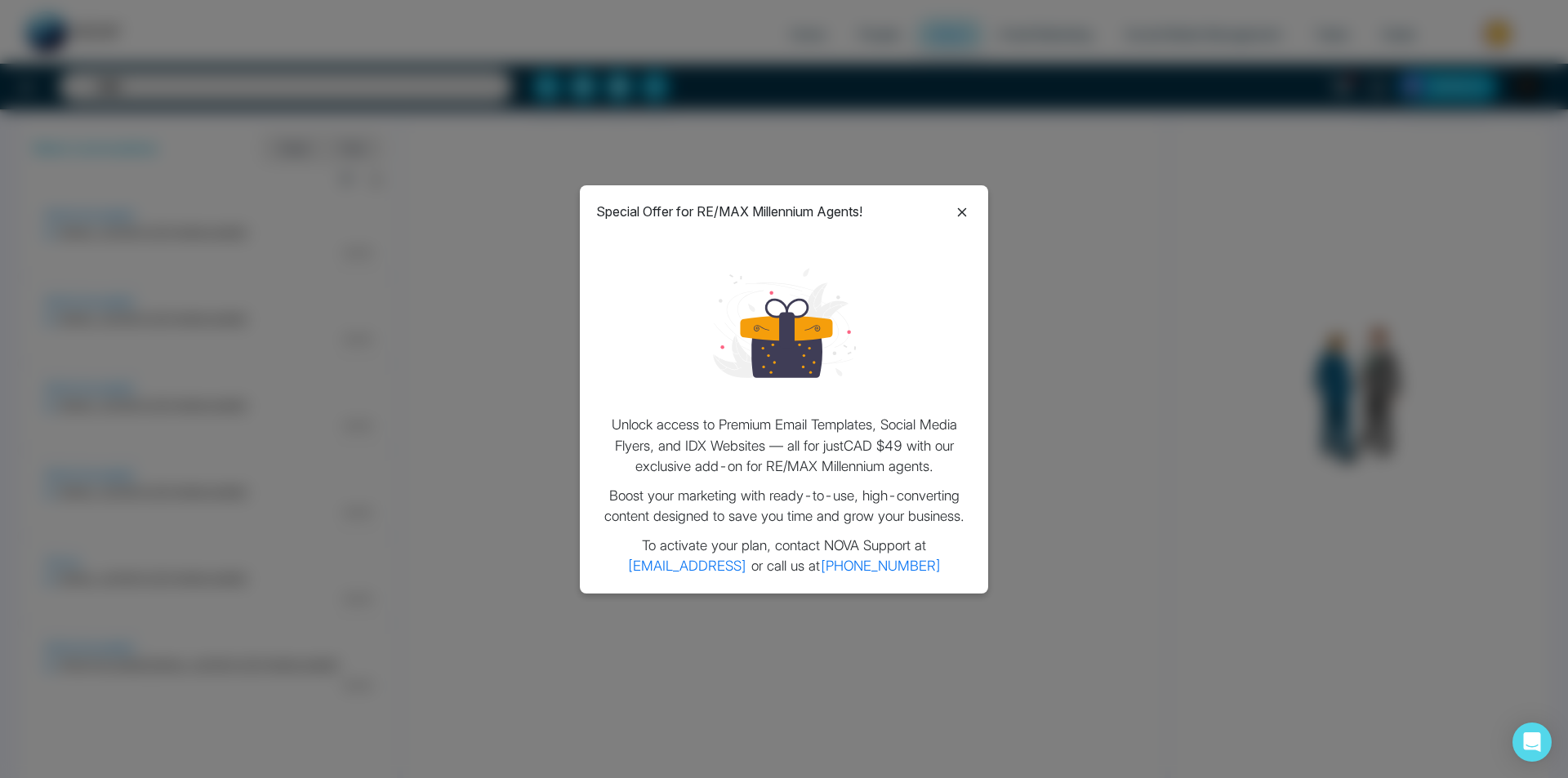
click at [961, 207] on icon at bounding box center [962, 212] width 19 height 19
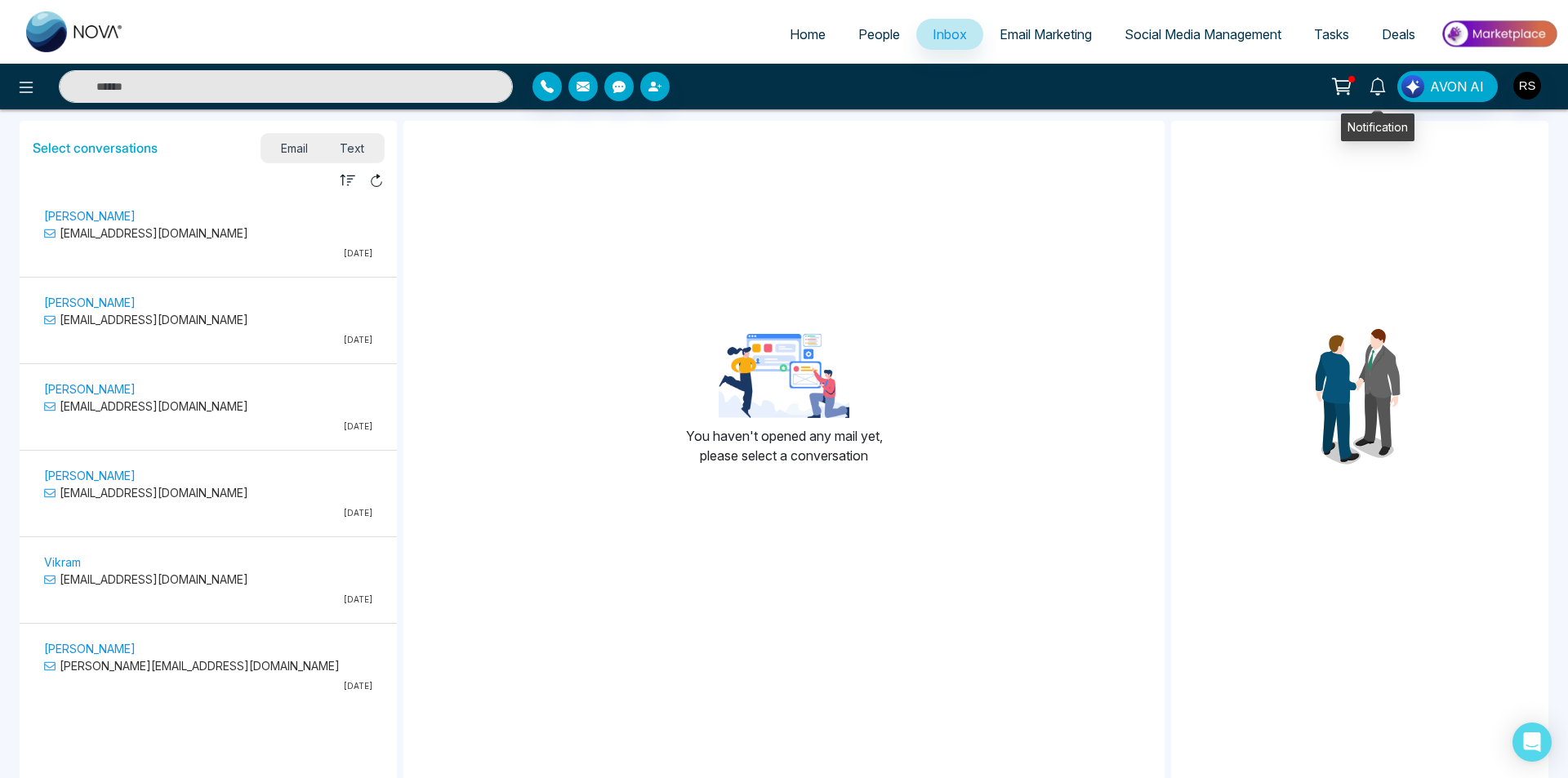
click at [1377, 86] on icon at bounding box center [1377, 86] width 18 height 18
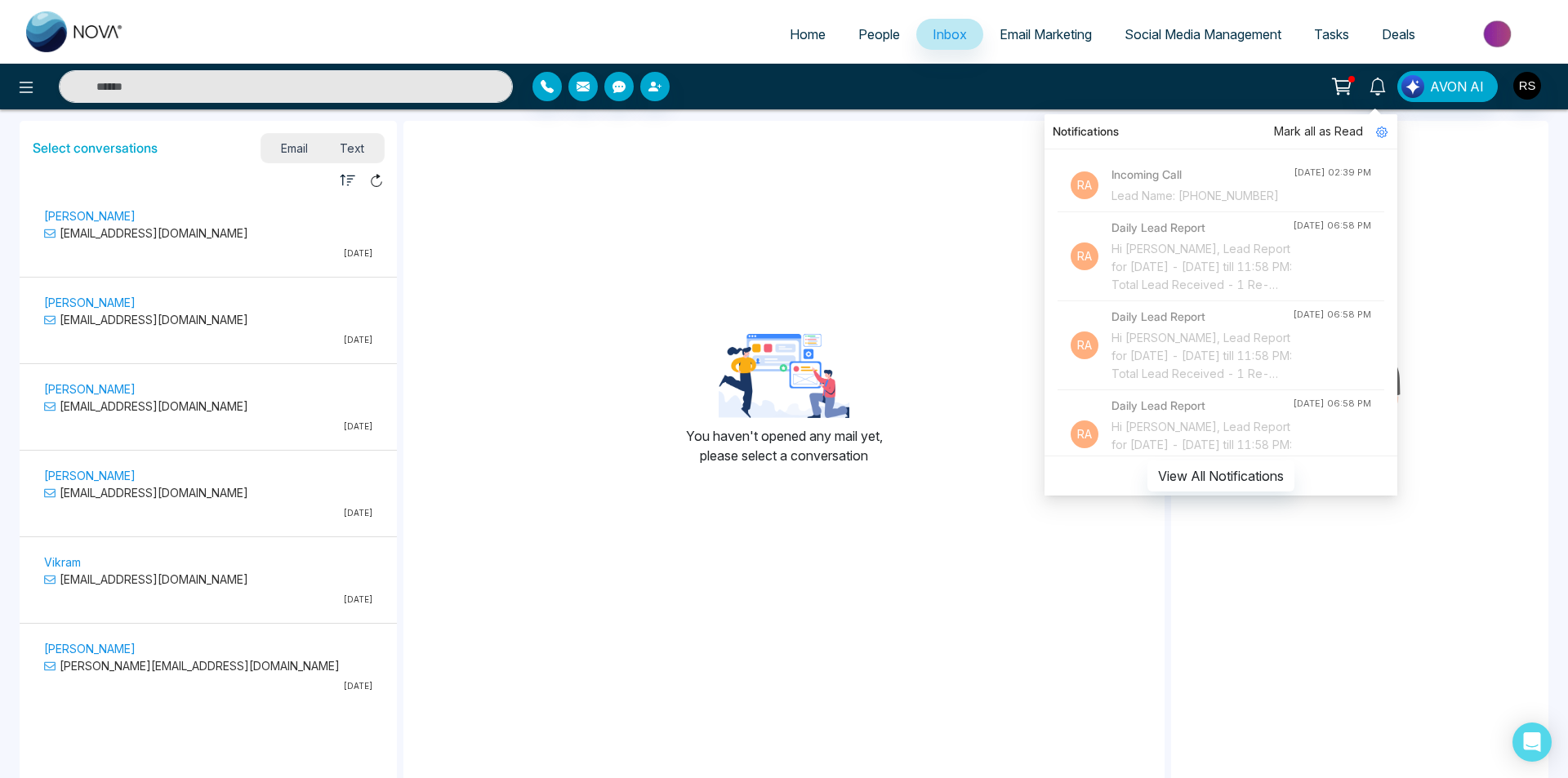
click at [969, 153] on div "You haven't opened any mail yet, please select a conversation" at bounding box center [784, 406] width 761 height 545
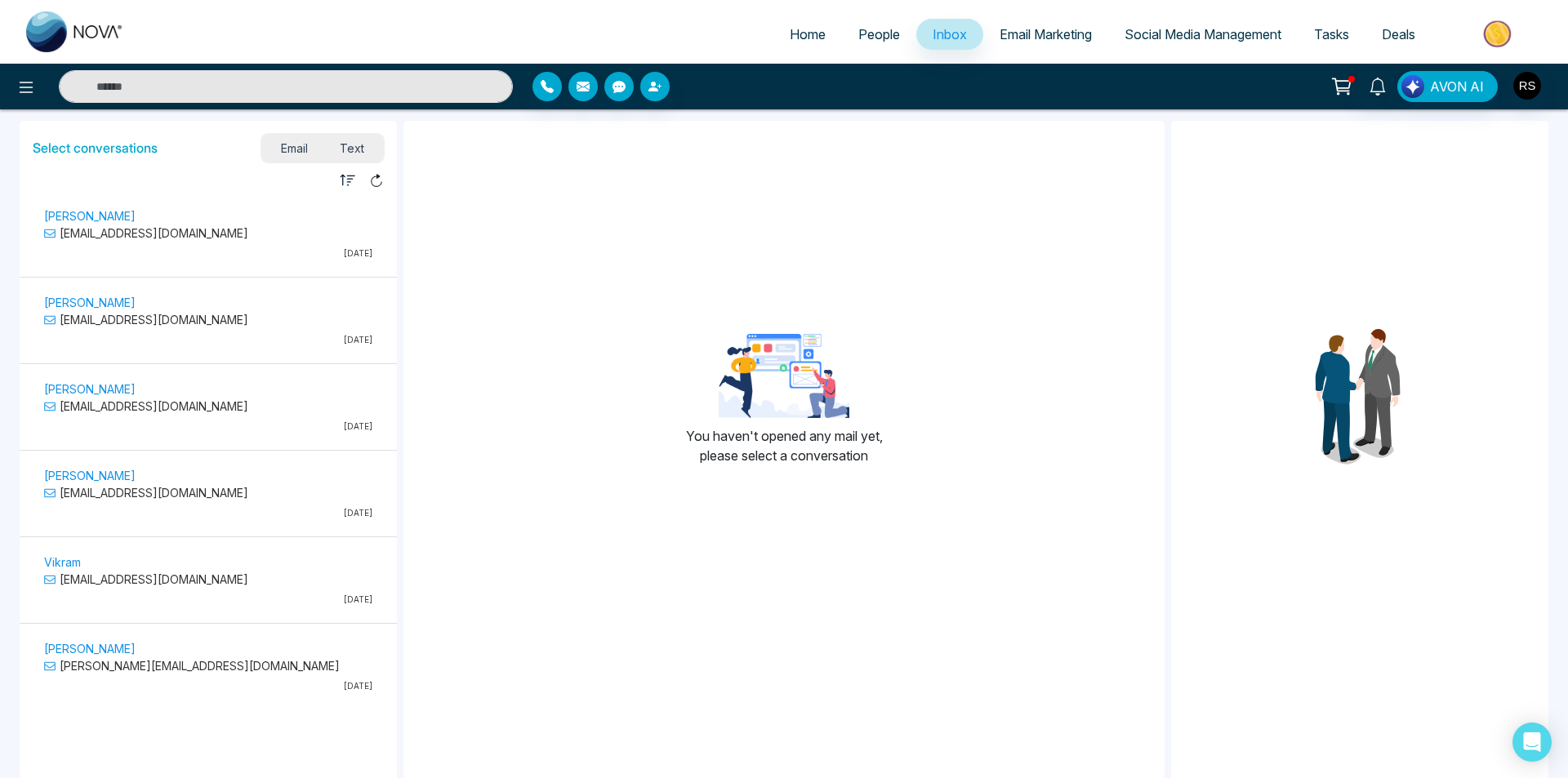
click at [1398, 33] on span "Deals" at bounding box center [1398, 34] width 33 height 17
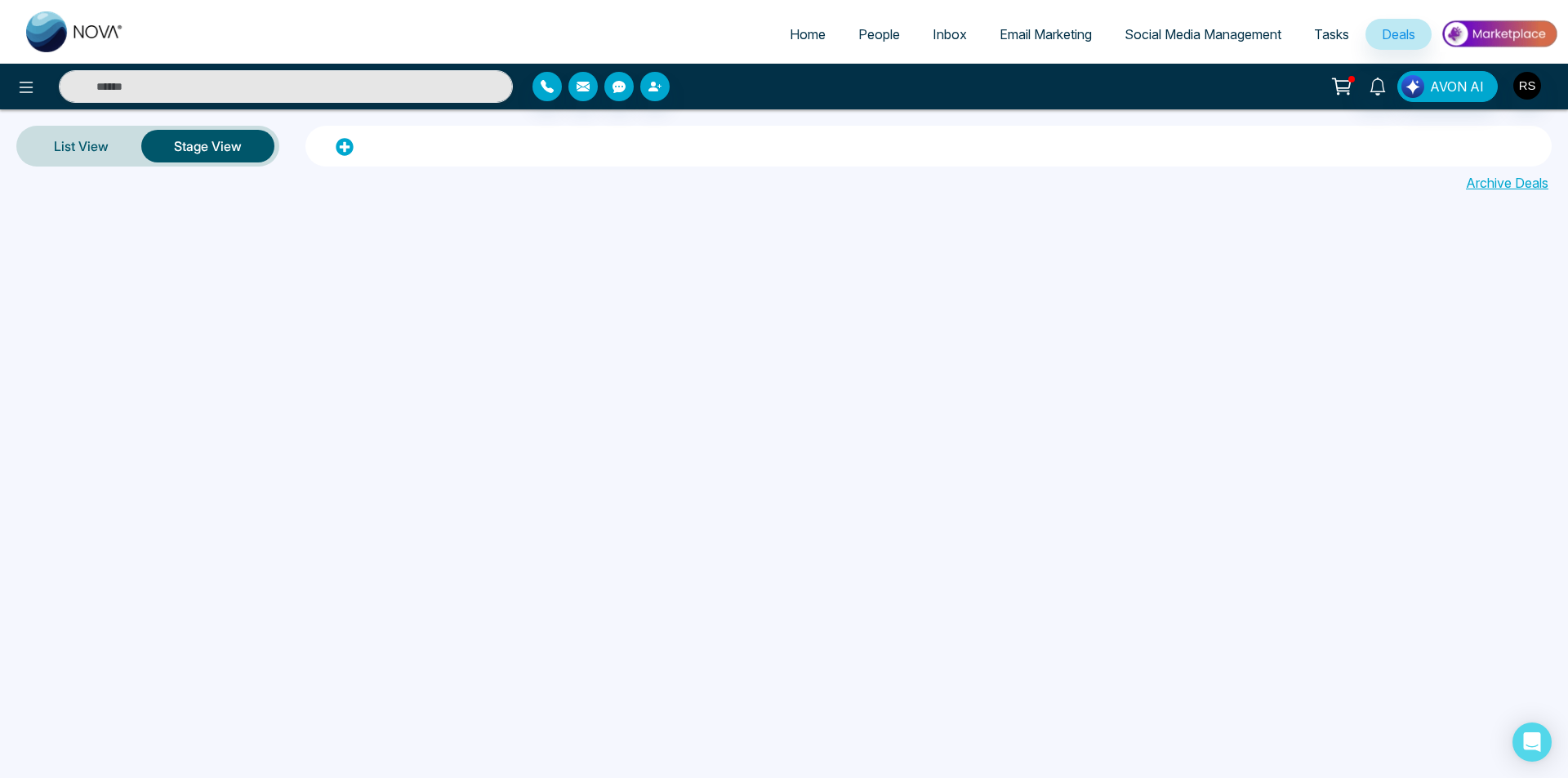
click at [1332, 34] on span "Tasks" at bounding box center [1332, 34] width 35 height 17
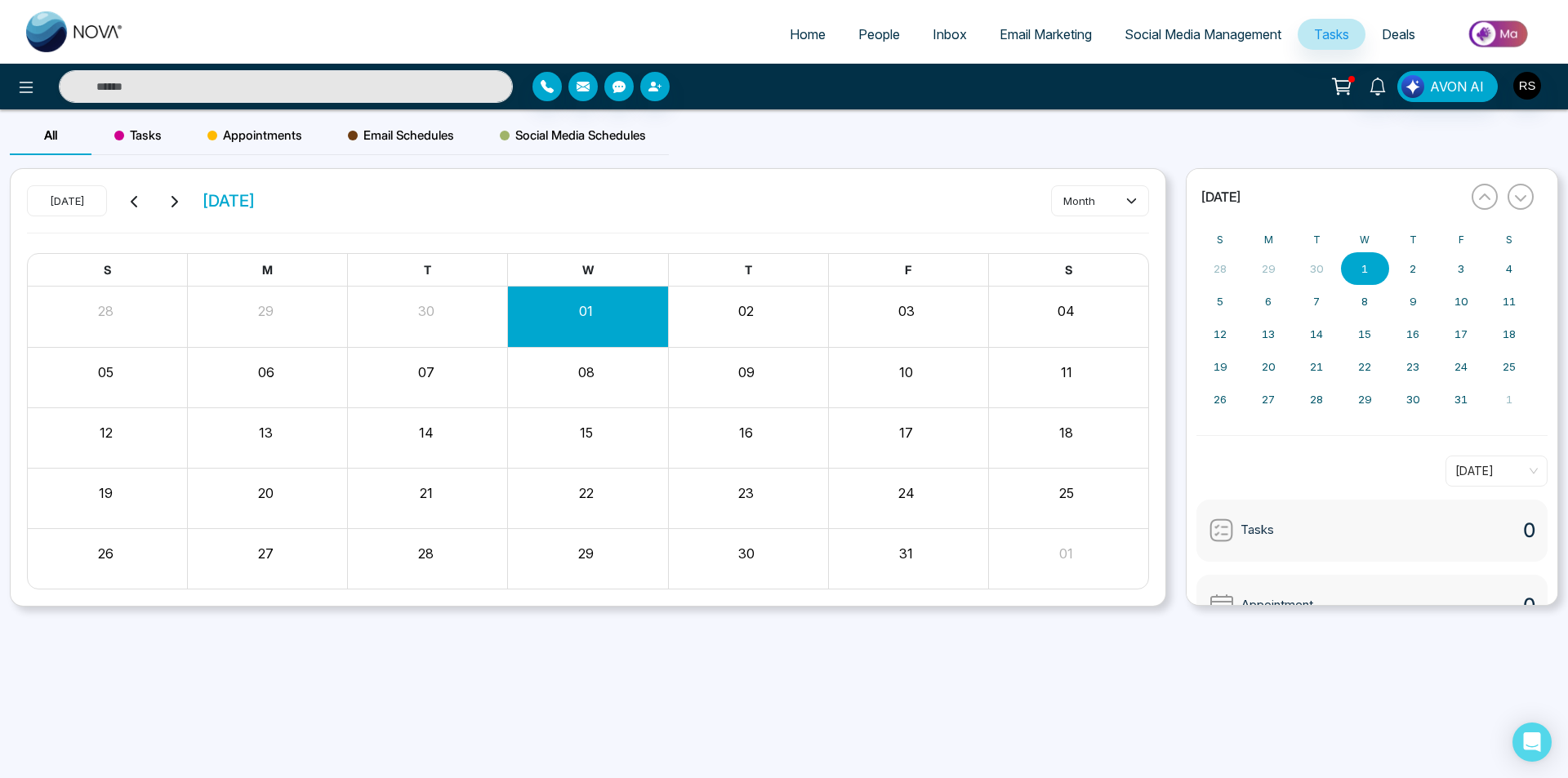
click at [1245, 36] on span "Social Media Management" at bounding box center [1202, 34] width 156 height 17
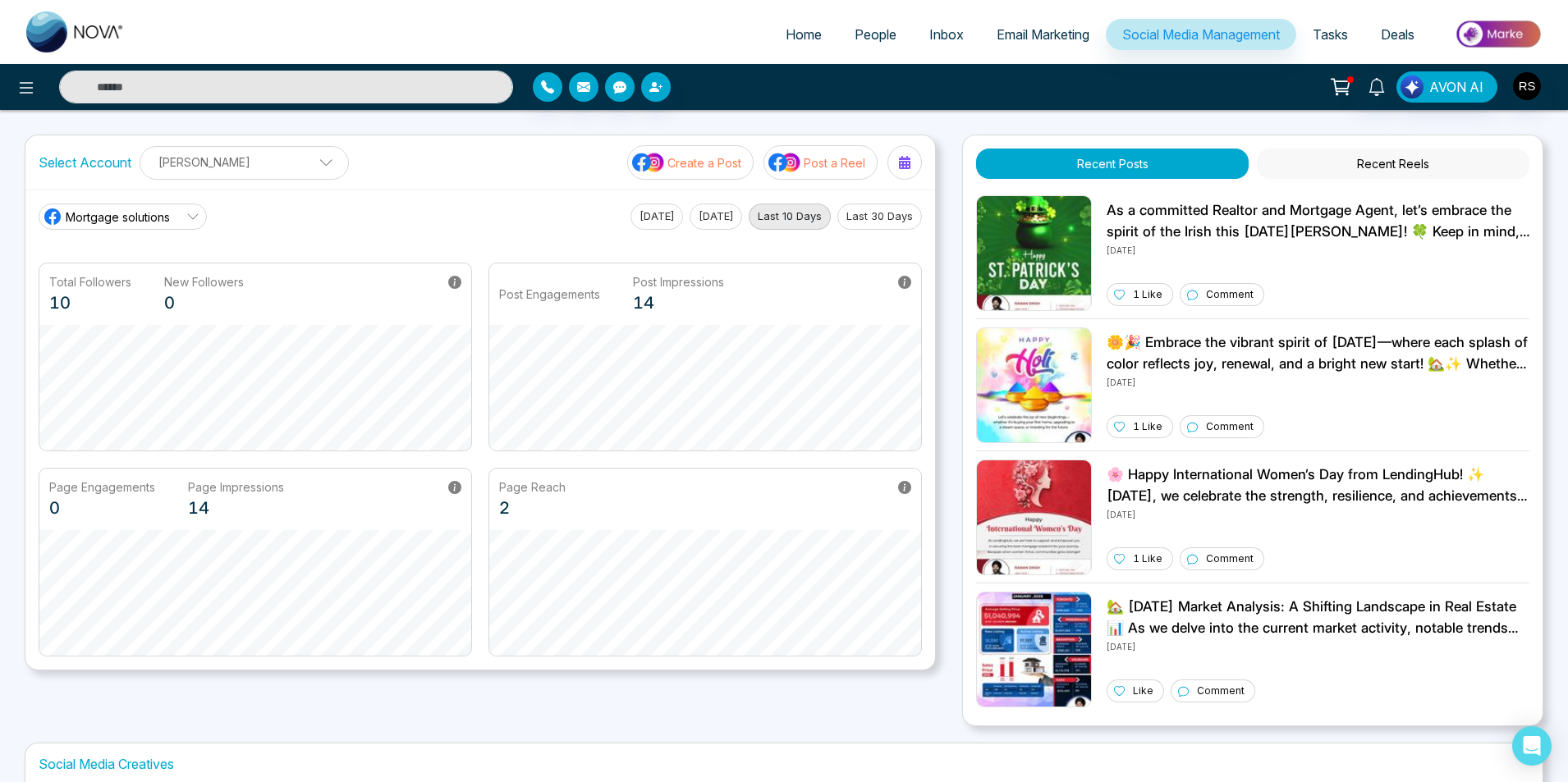
click at [1018, 35] on span "Email Marketing" at bounding box center [1043, 34] width 93 height 17
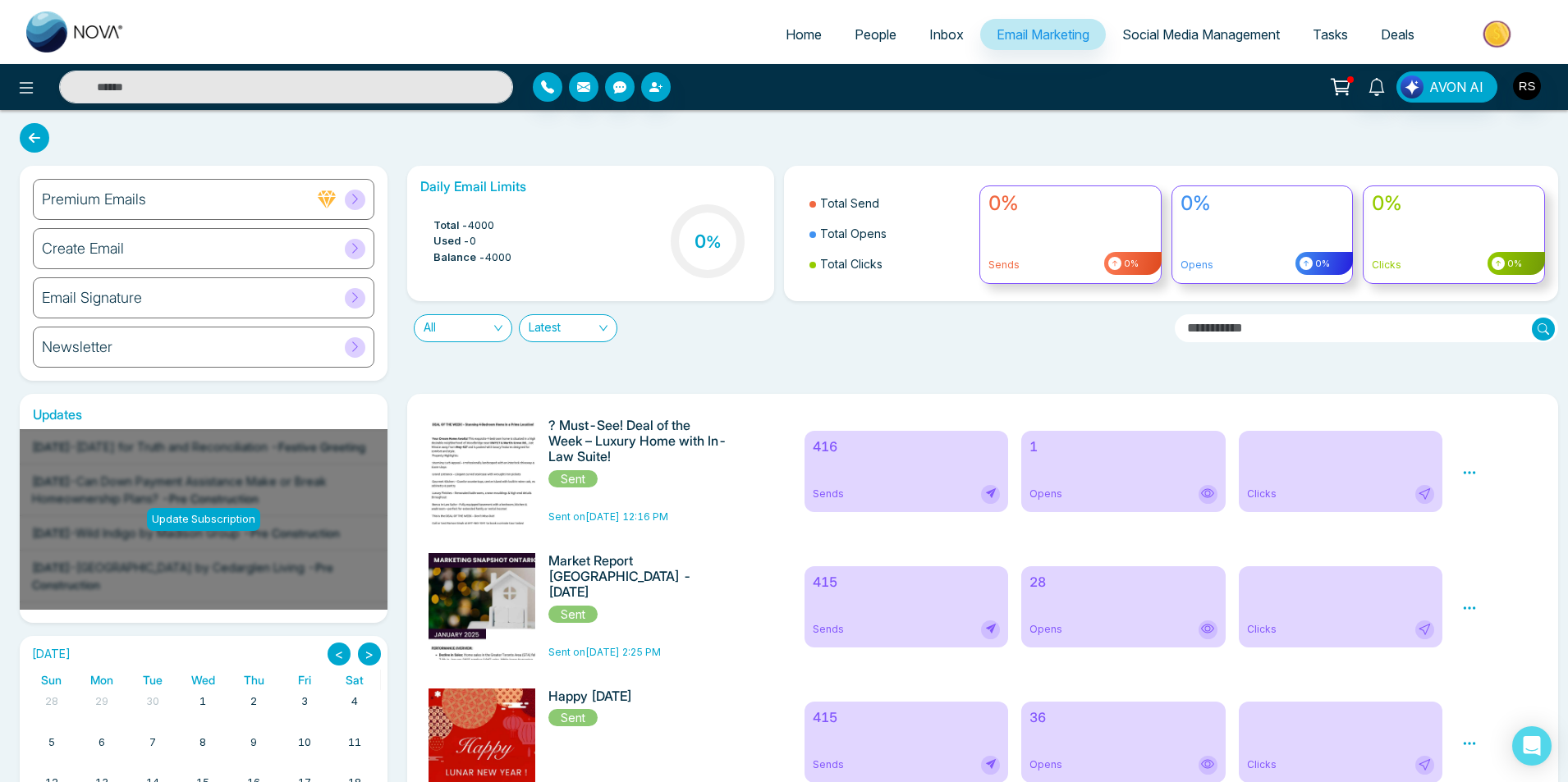
click at [938, 34] on span "Inbox" at bounding box center [947, 34] width 34 height 17
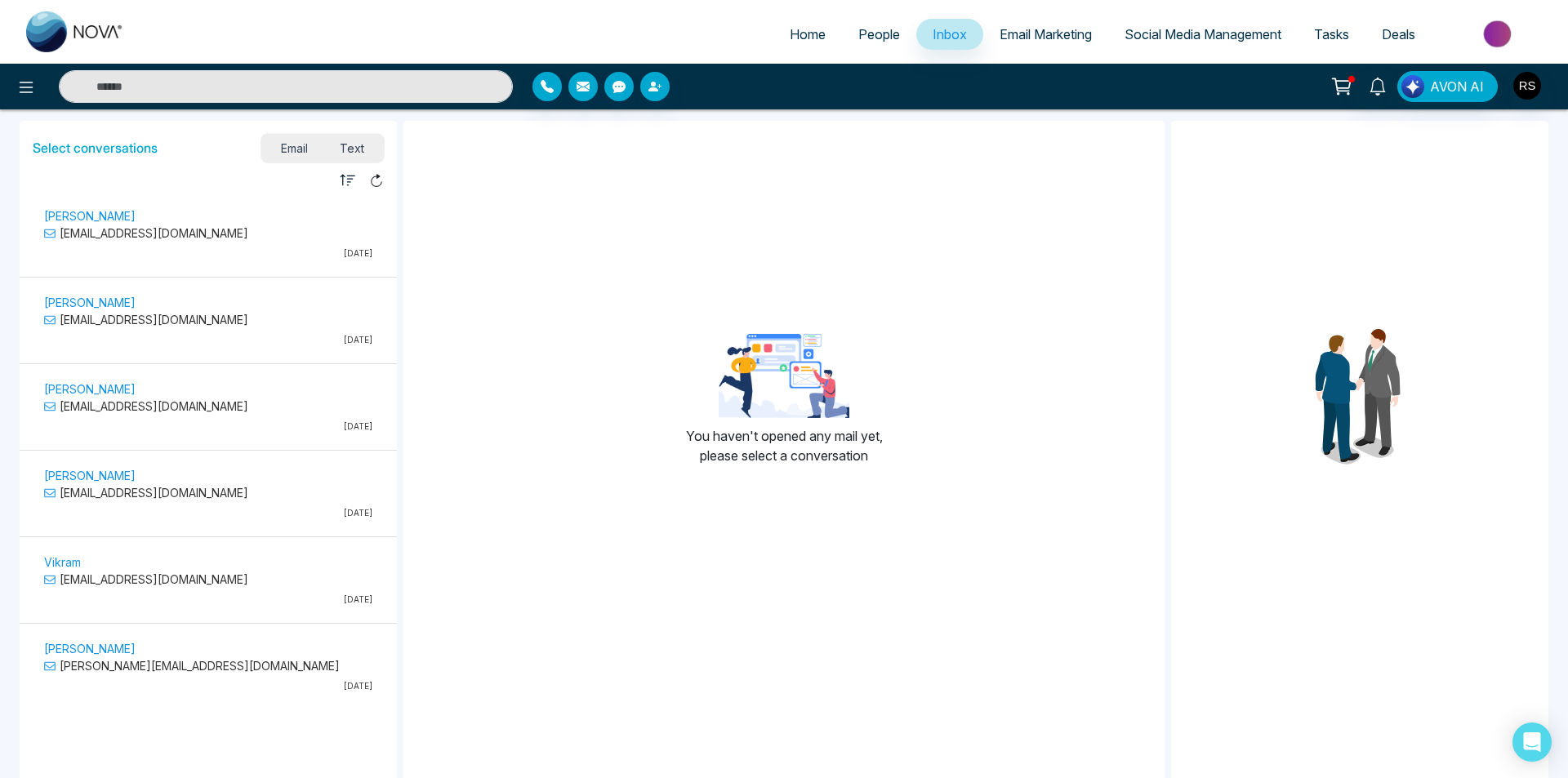
click at [858, 25] on link "People" at bounding box center [879, 33] width 75 height 31
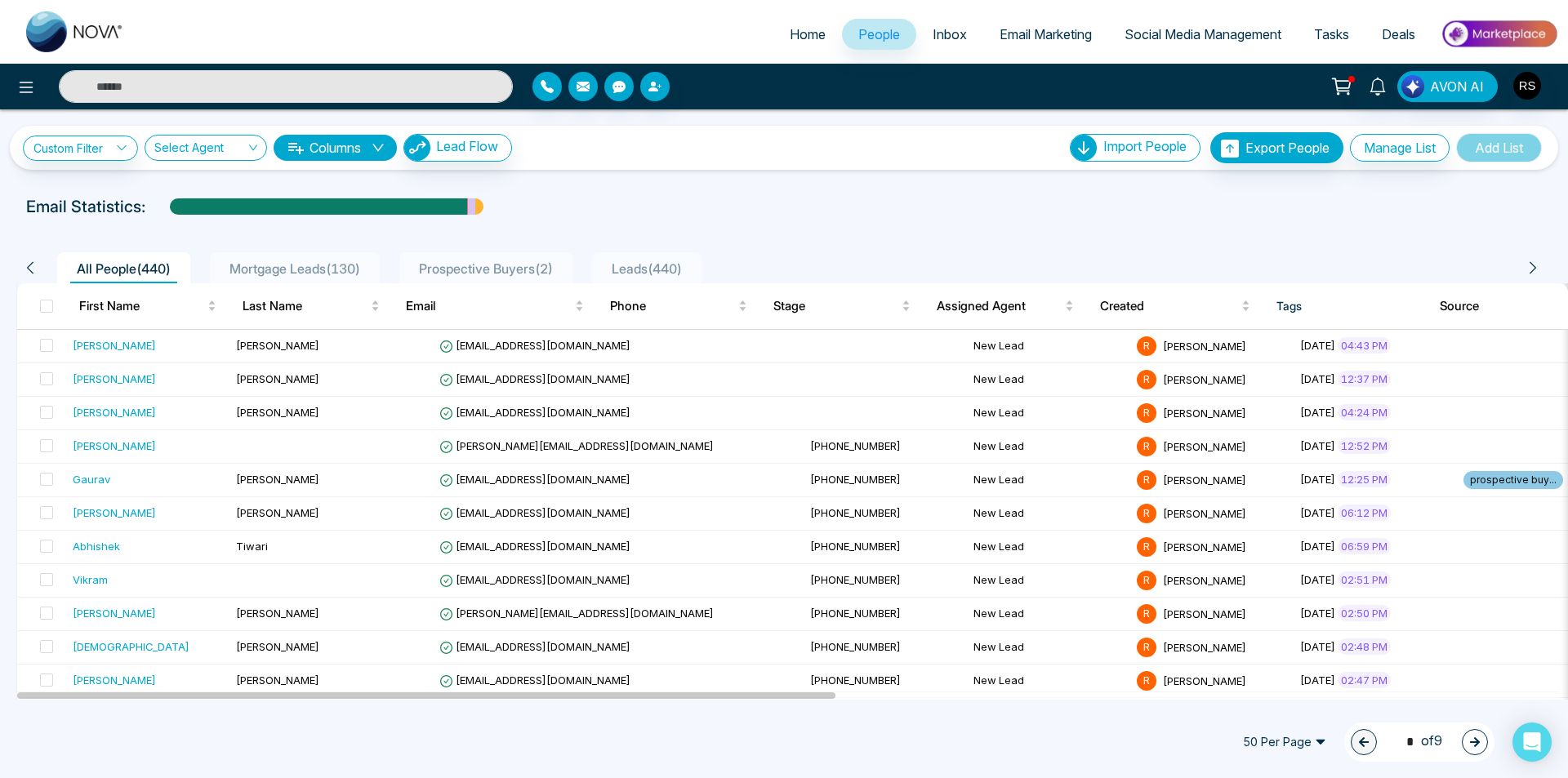
click at [795, 31] on span "Home" at bounding box center [807, 34] width 36 height 17
select select "*"
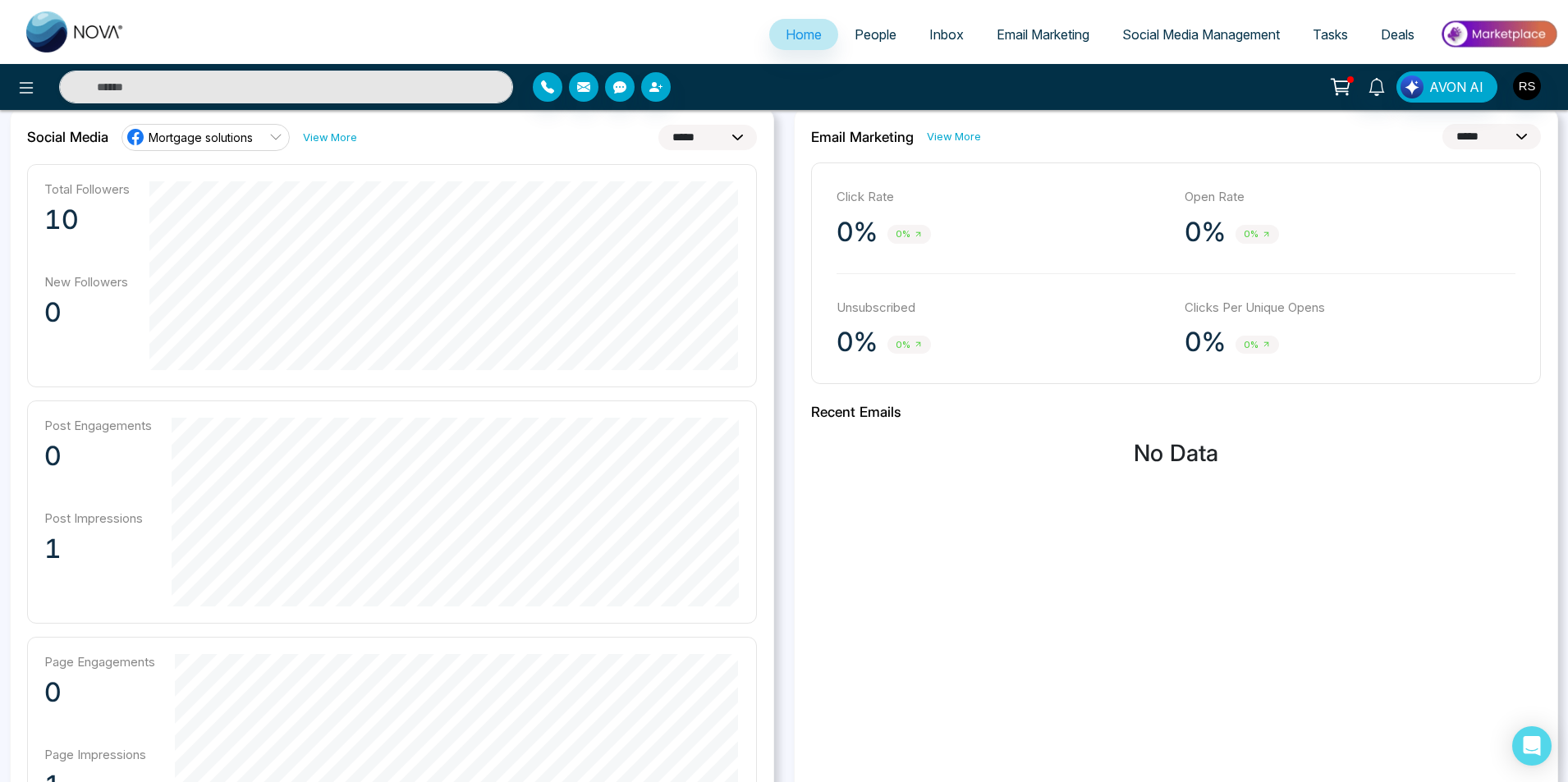
scroll to position [411, 0]
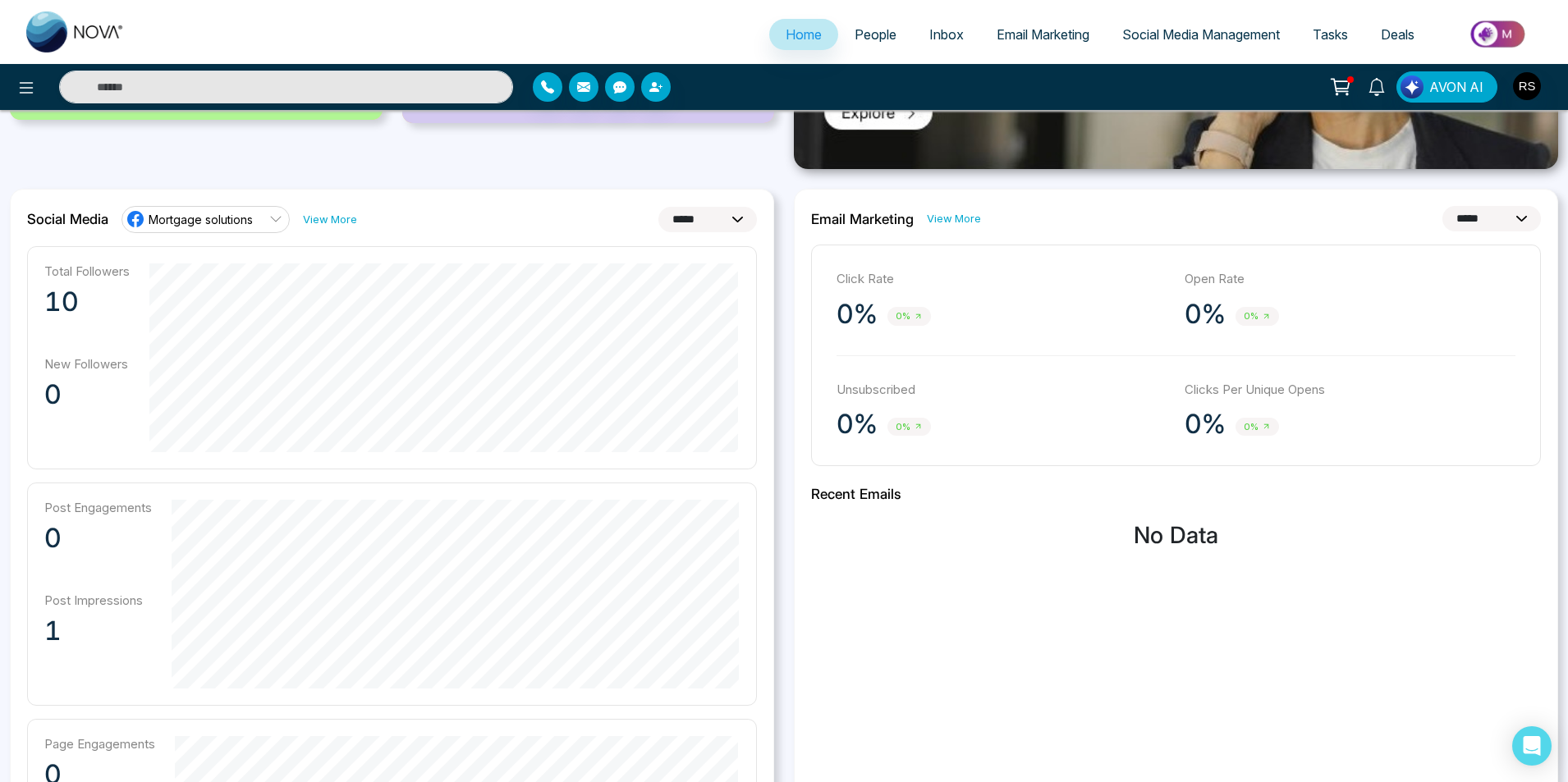
click at [1468, 29] on img at bounding box center [1499, 34] width 119 height 37
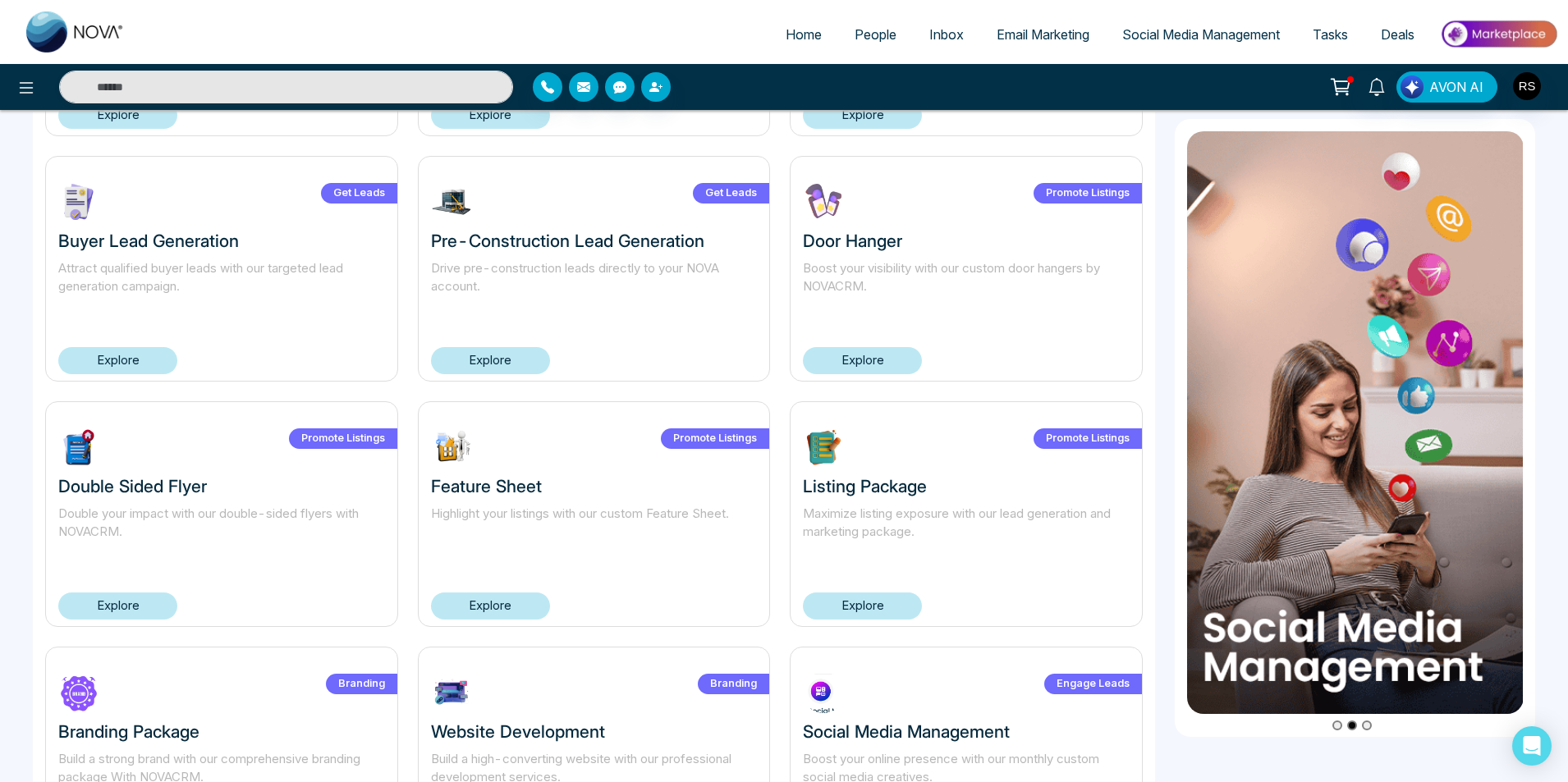
scroll to position [777, 0]
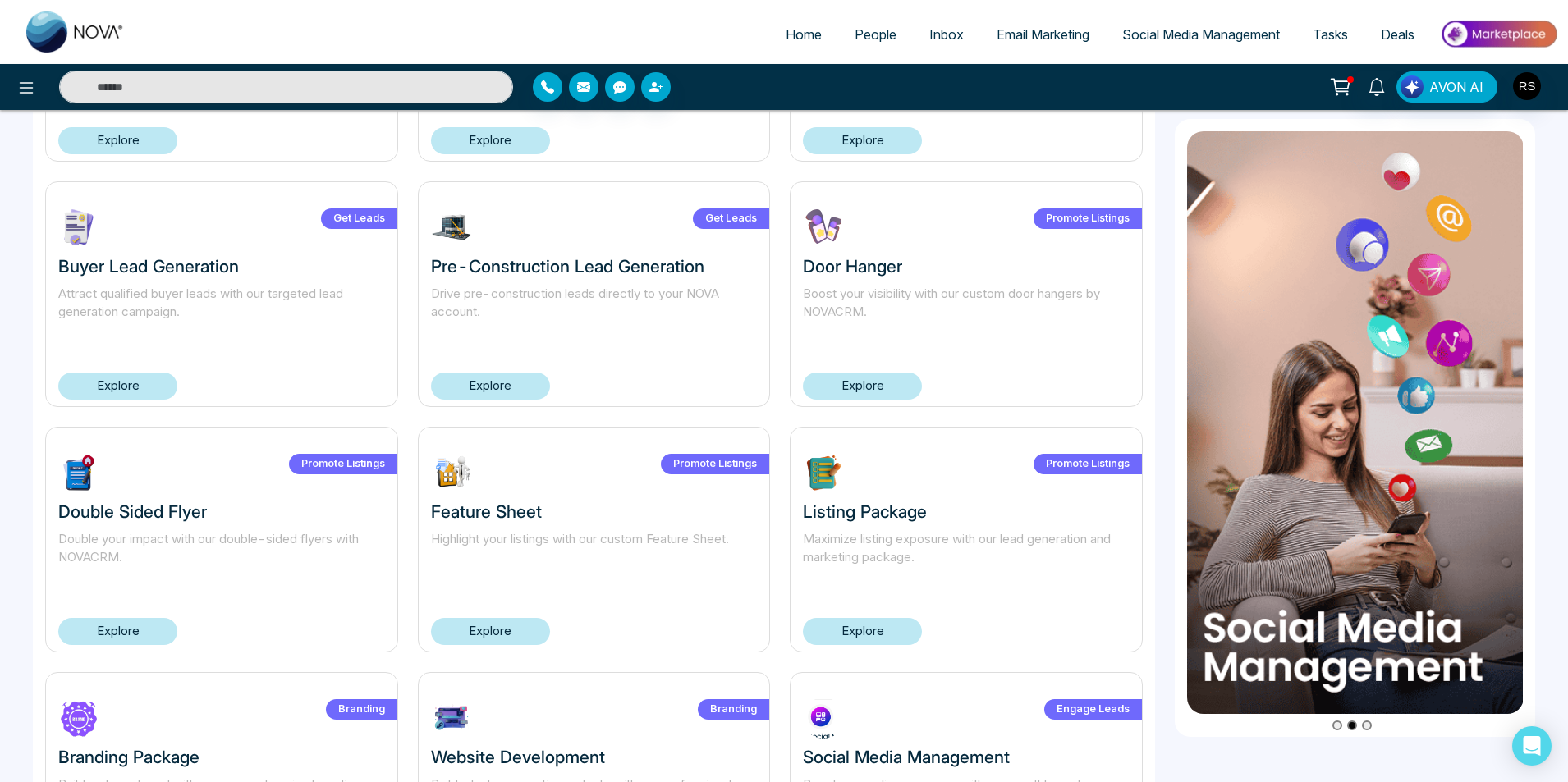
click at [95, 29] on img at bounding box center [75, 32] width 98 height 41
select select "*"
